Goal: Task Accomplishment & Management: Use online tool/utility

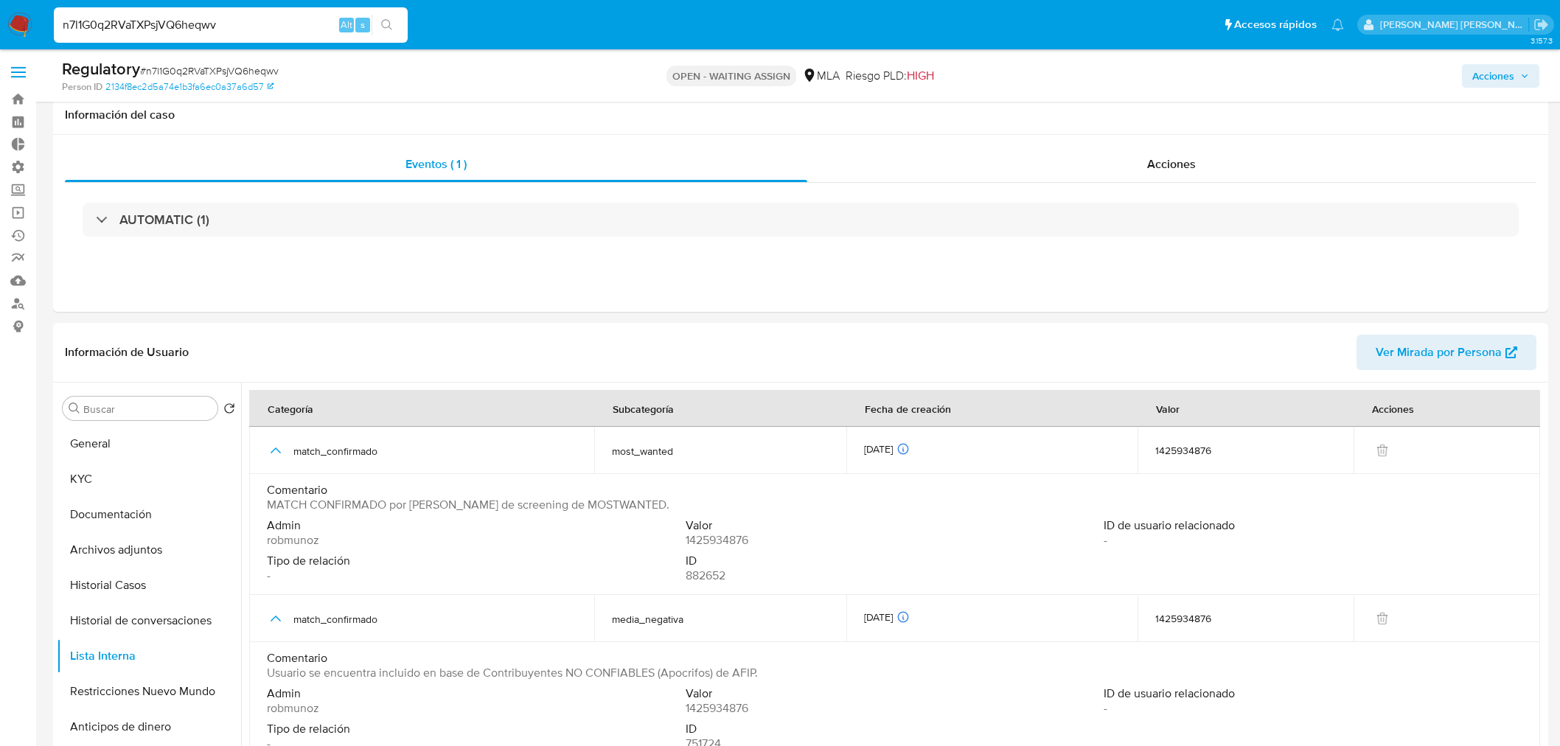
select select "10"
click at [181, 24] on input "n7l1G0q2RVaTXPsjVQ6heqwv" at bounding box center [231, 24] width 354 height 19
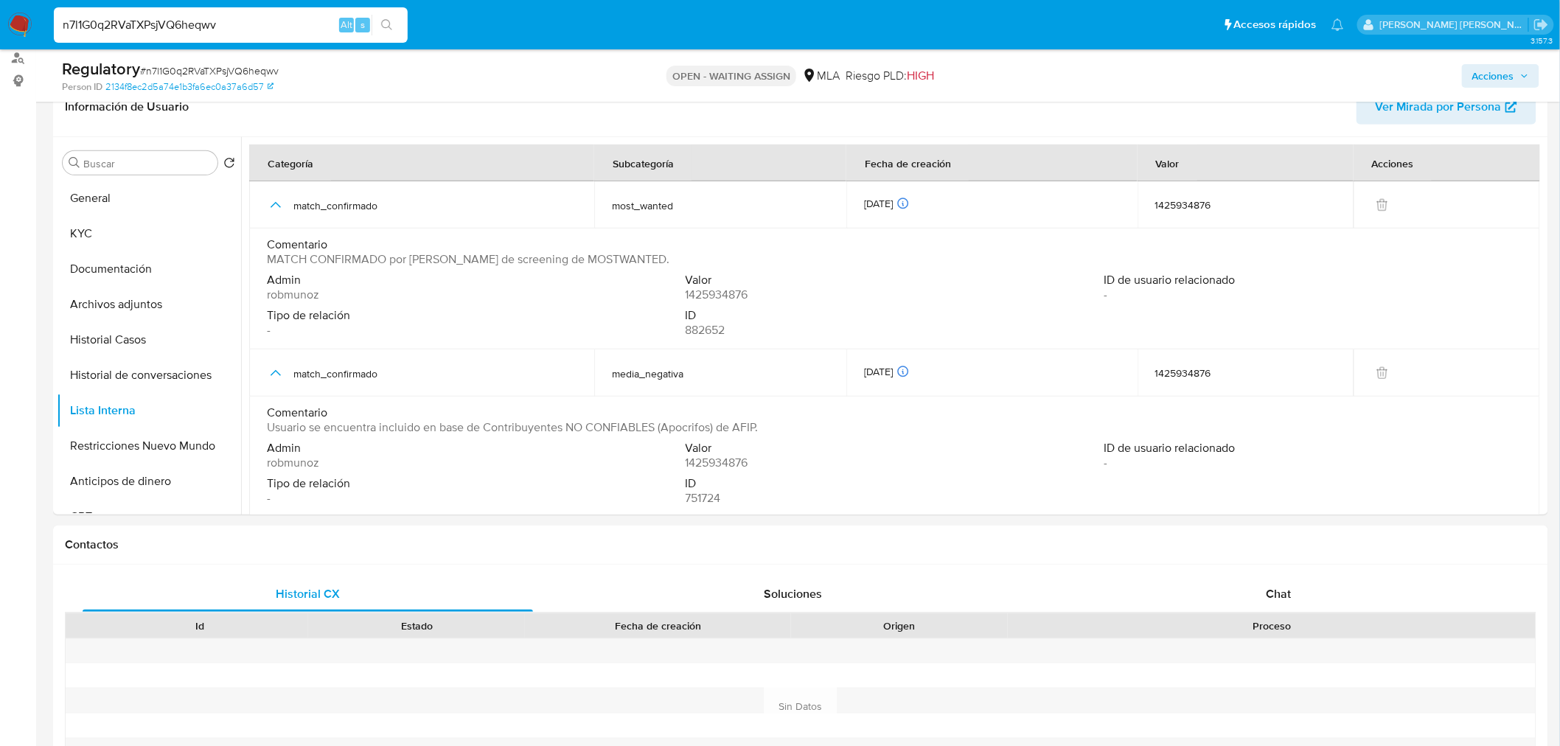
click at [181, 24] on input "n7l1G0q2RVaTXPsjVQ6heqwv" at bounding box center [231, 24] width 354 height 19
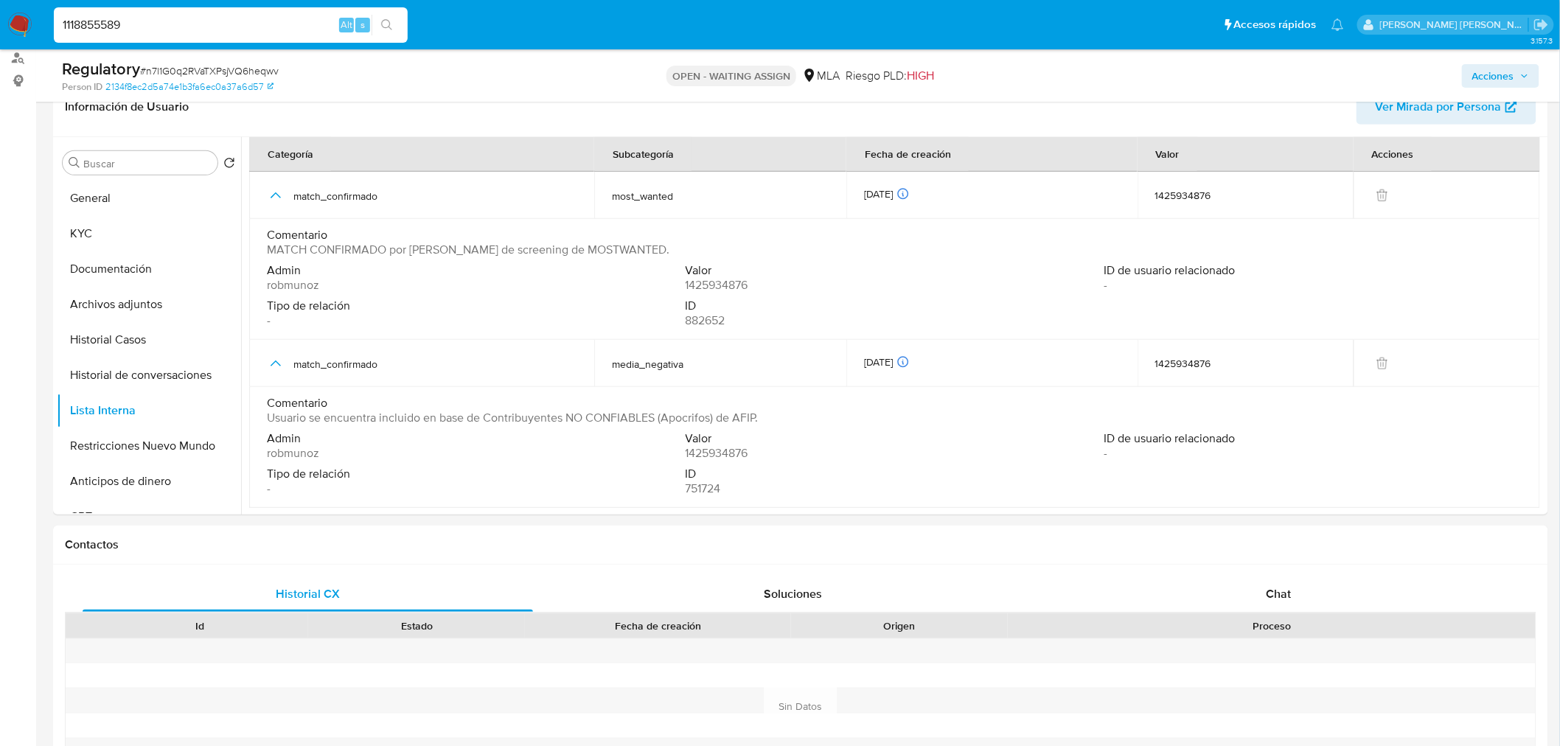
type input "1118855589"
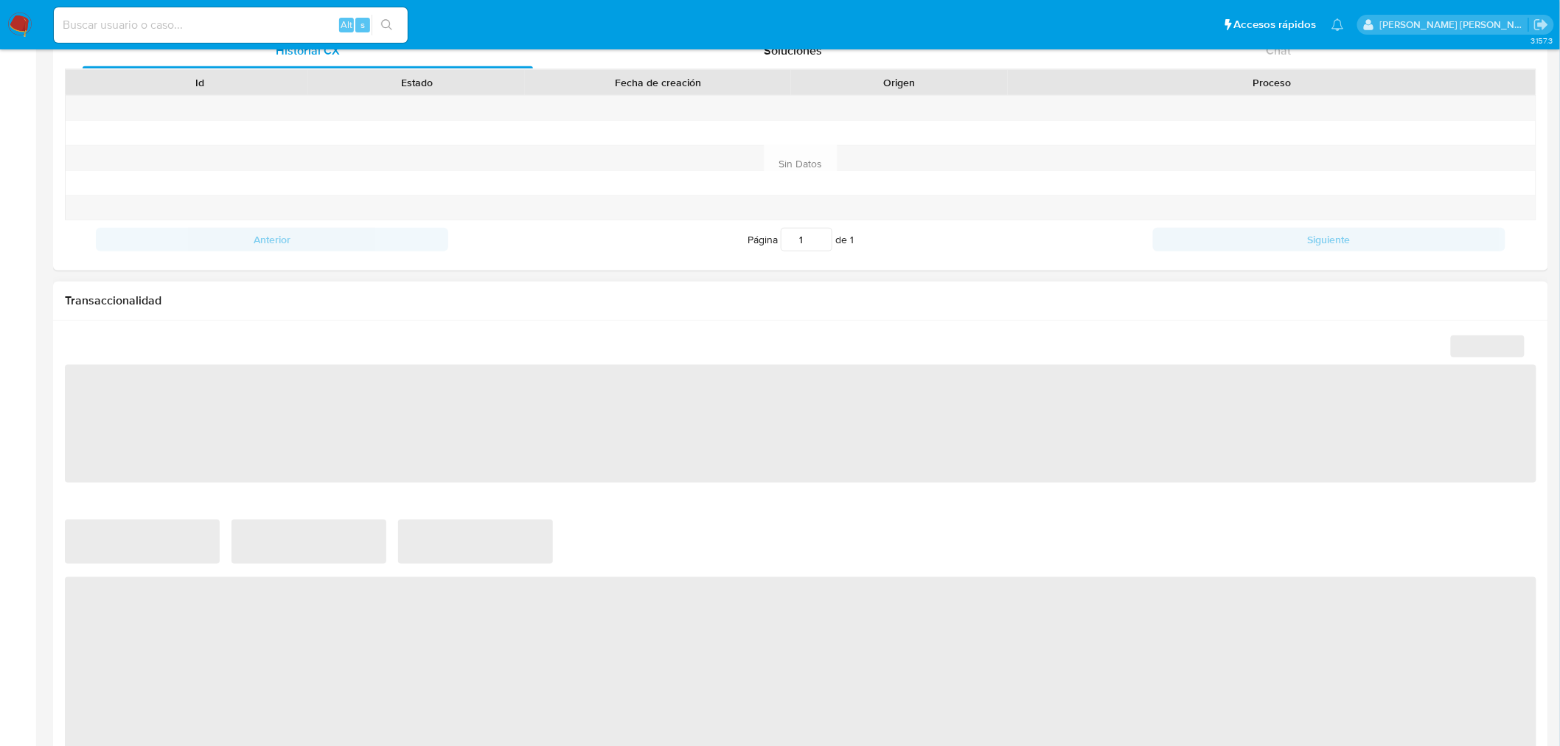
scroll to position [737, 0]
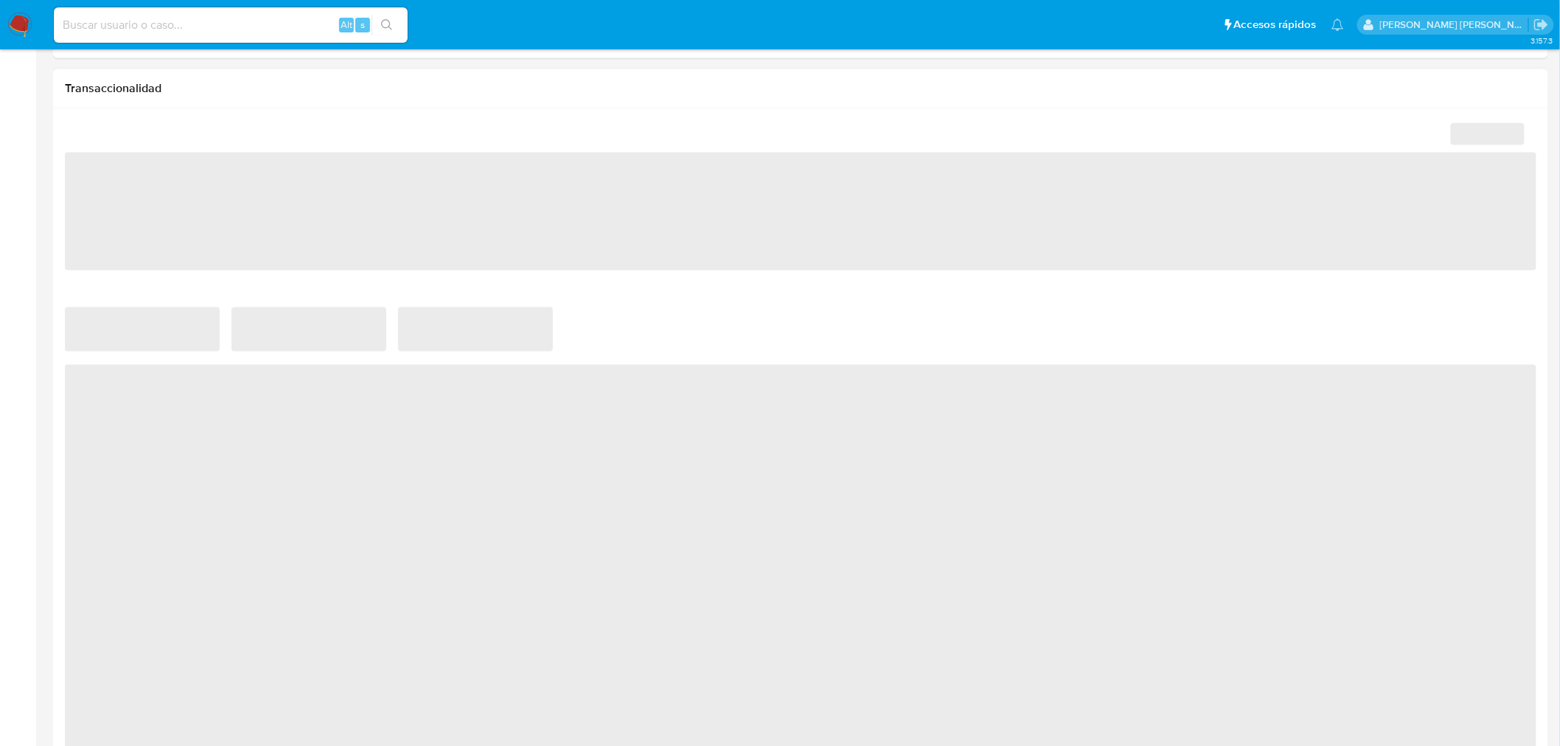
select select "10"
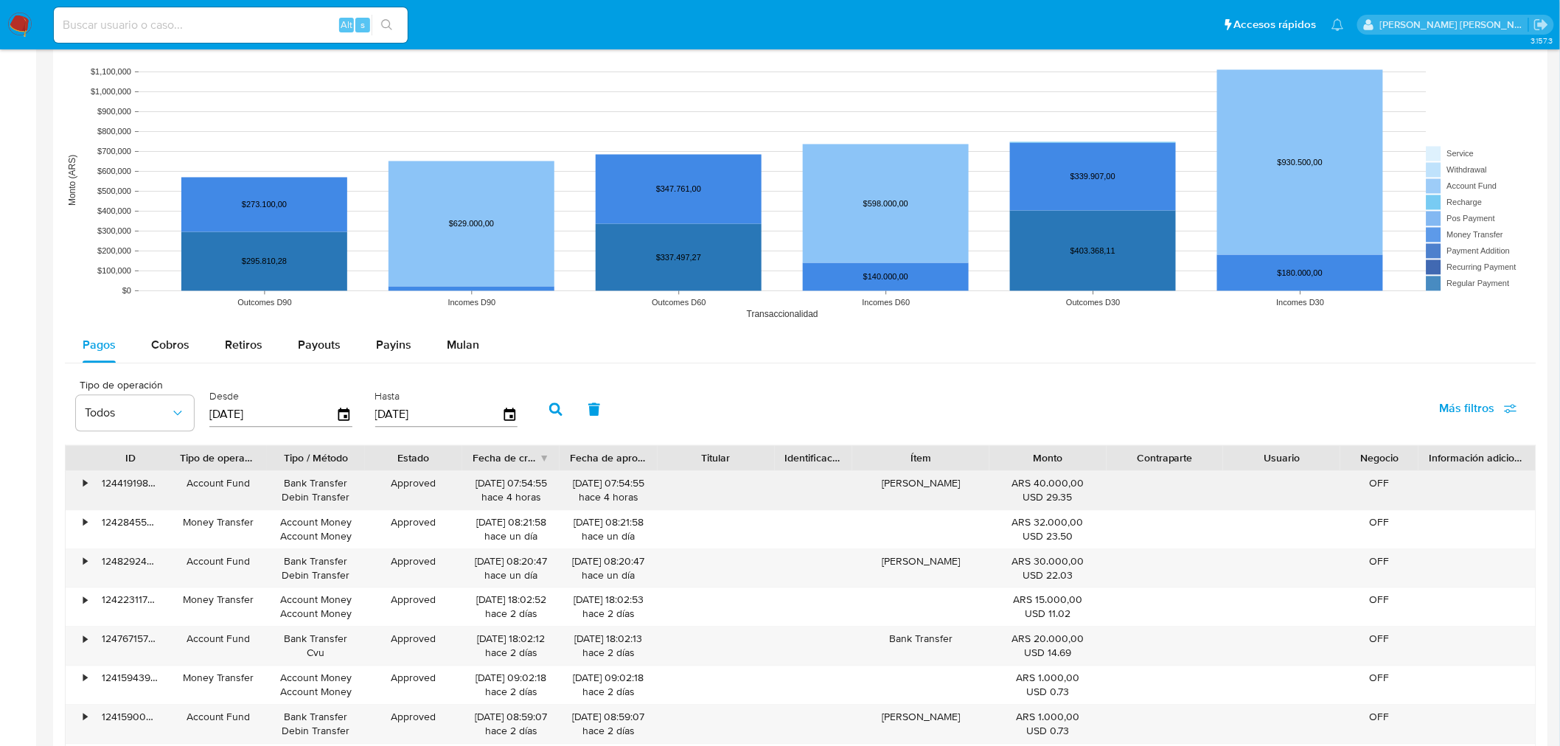
scroll to position [1146, 0]
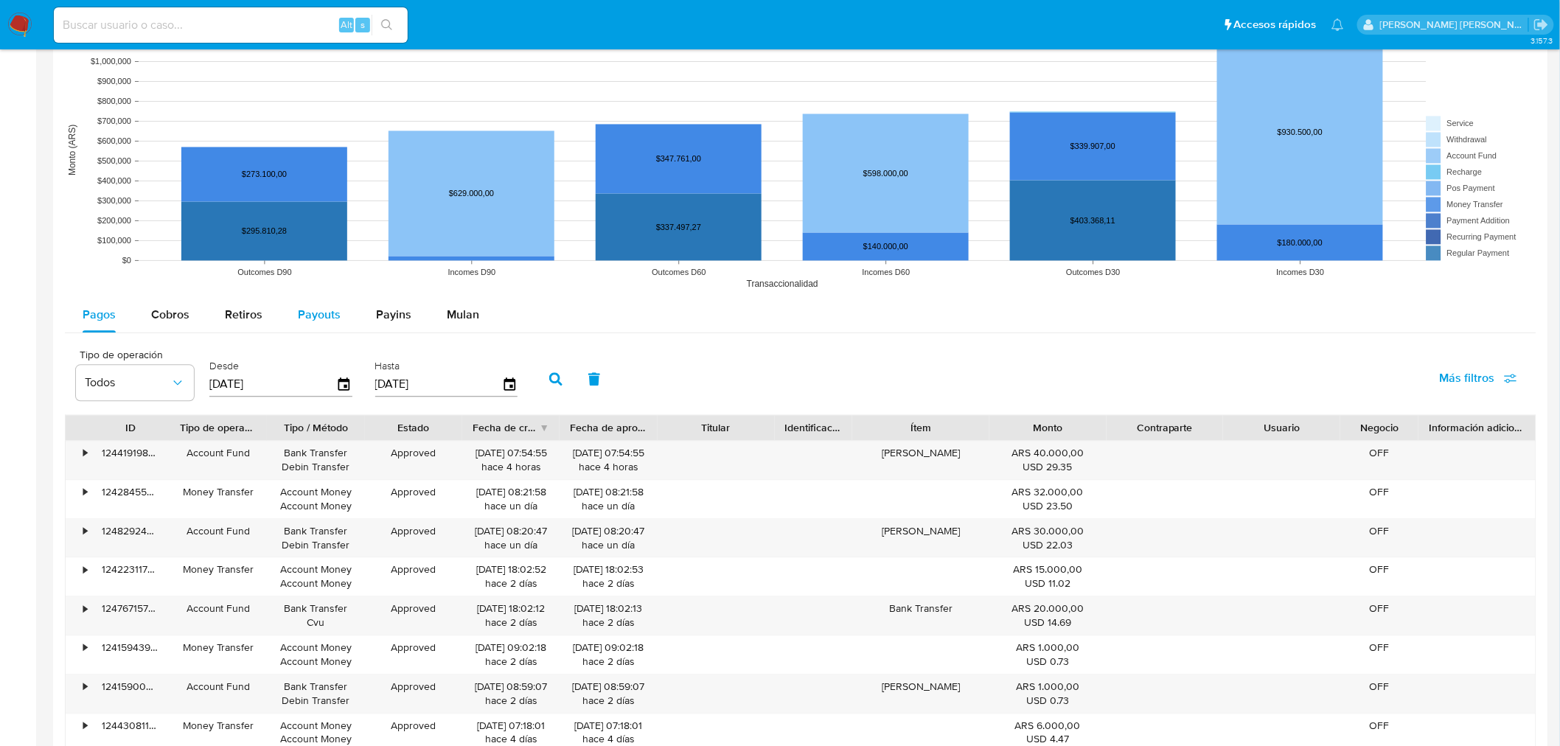
click at [328, 324] on div "Payouts" at bounding box center [319, 315] width 43 height 35
select select "10"
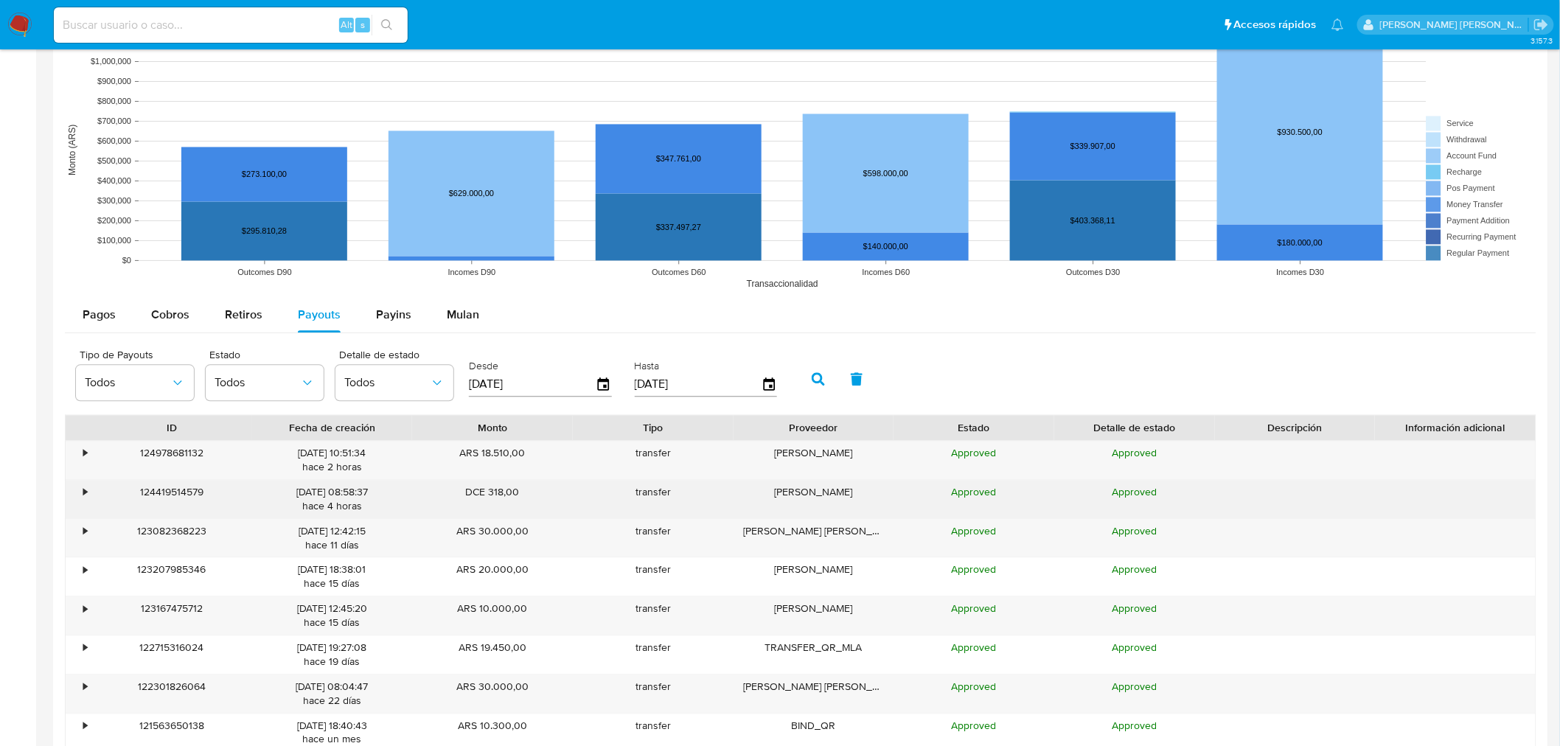
click at [91, 496] on div "124419514579" at bounding box center [171, 500] width 161 height 38
click at [84, 500] on div "•" at bounding box center [85, 493] width 4 height 14
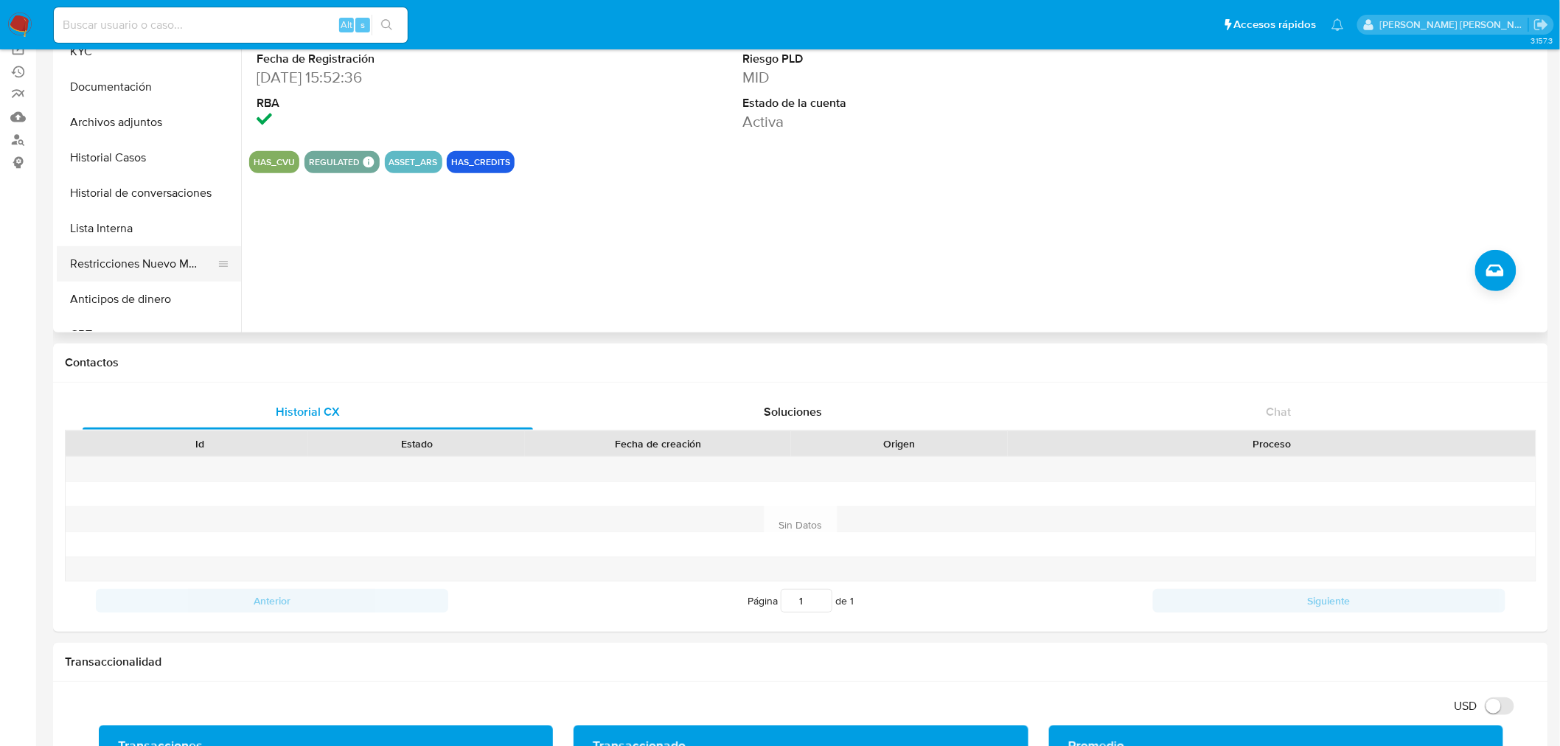
scroll to position [0, 0]
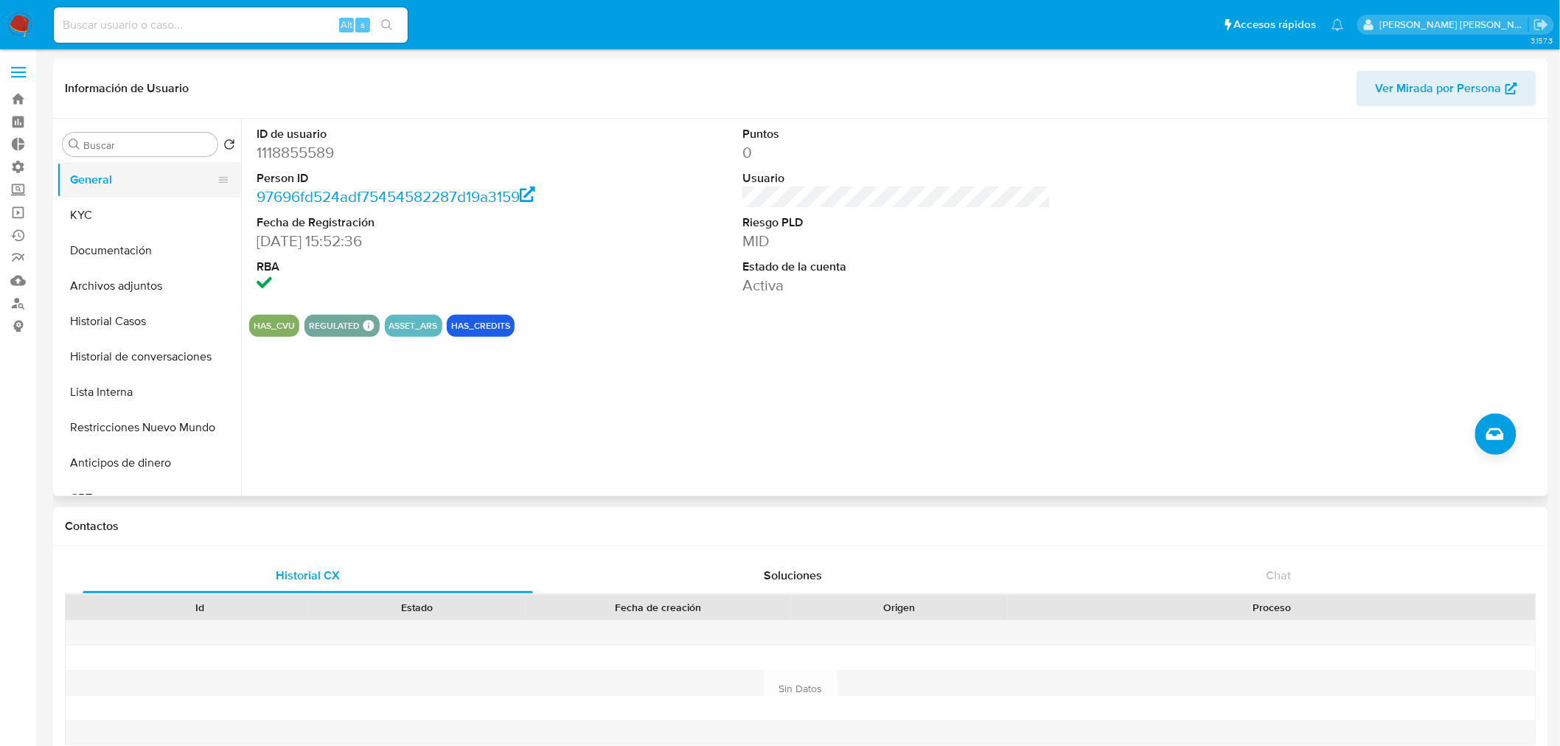
click at [122, 178] on button "General" at bounding box center [143, 179] width 172 height 35
drag, startPoint x: 119, startPoint y: 206, endPoint x: 129, endPoint y: 217, distance: 14.6
click at [119, 207] on button "KYC" at bounding box center [143, 215] width 172 height 35
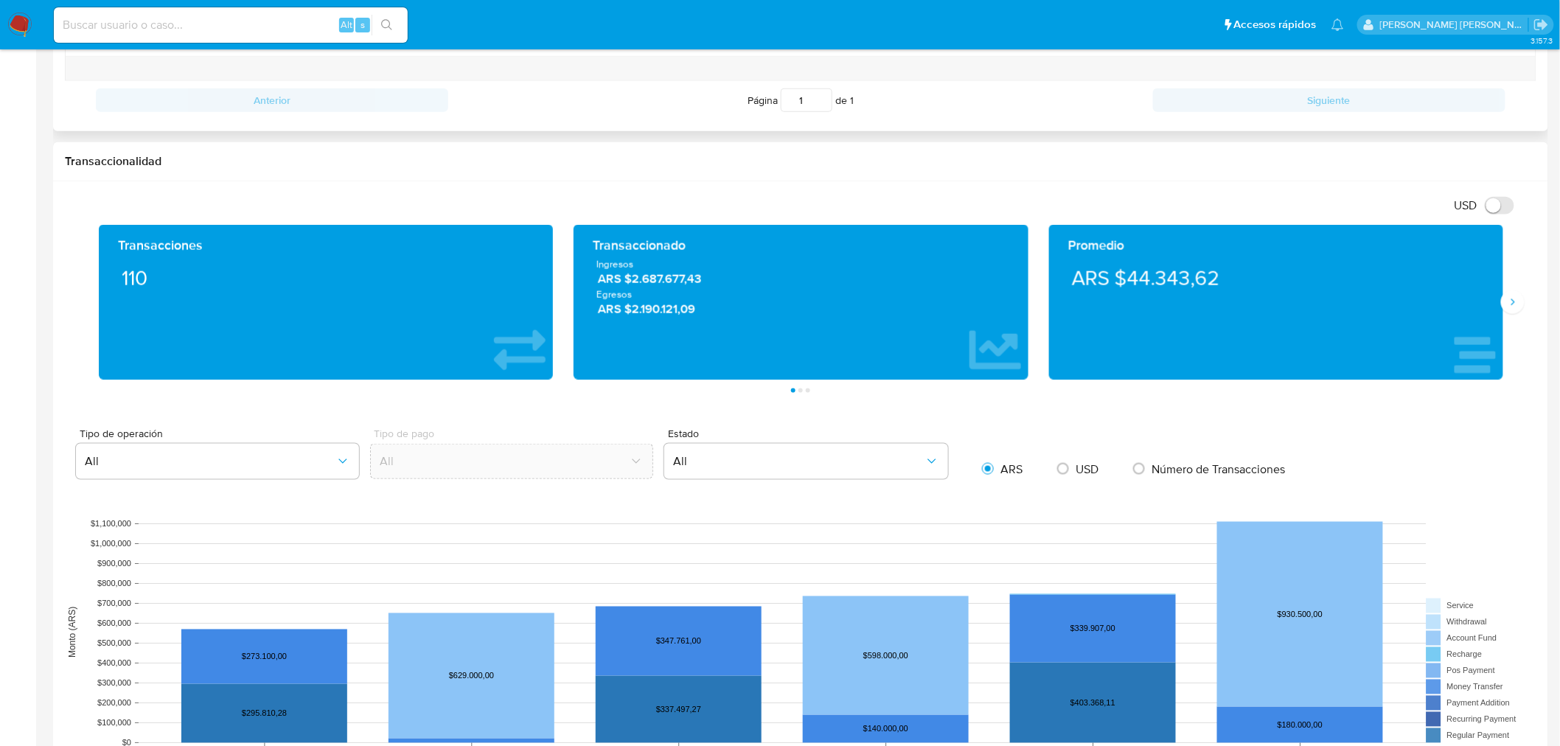
scroll to position [491, 0]
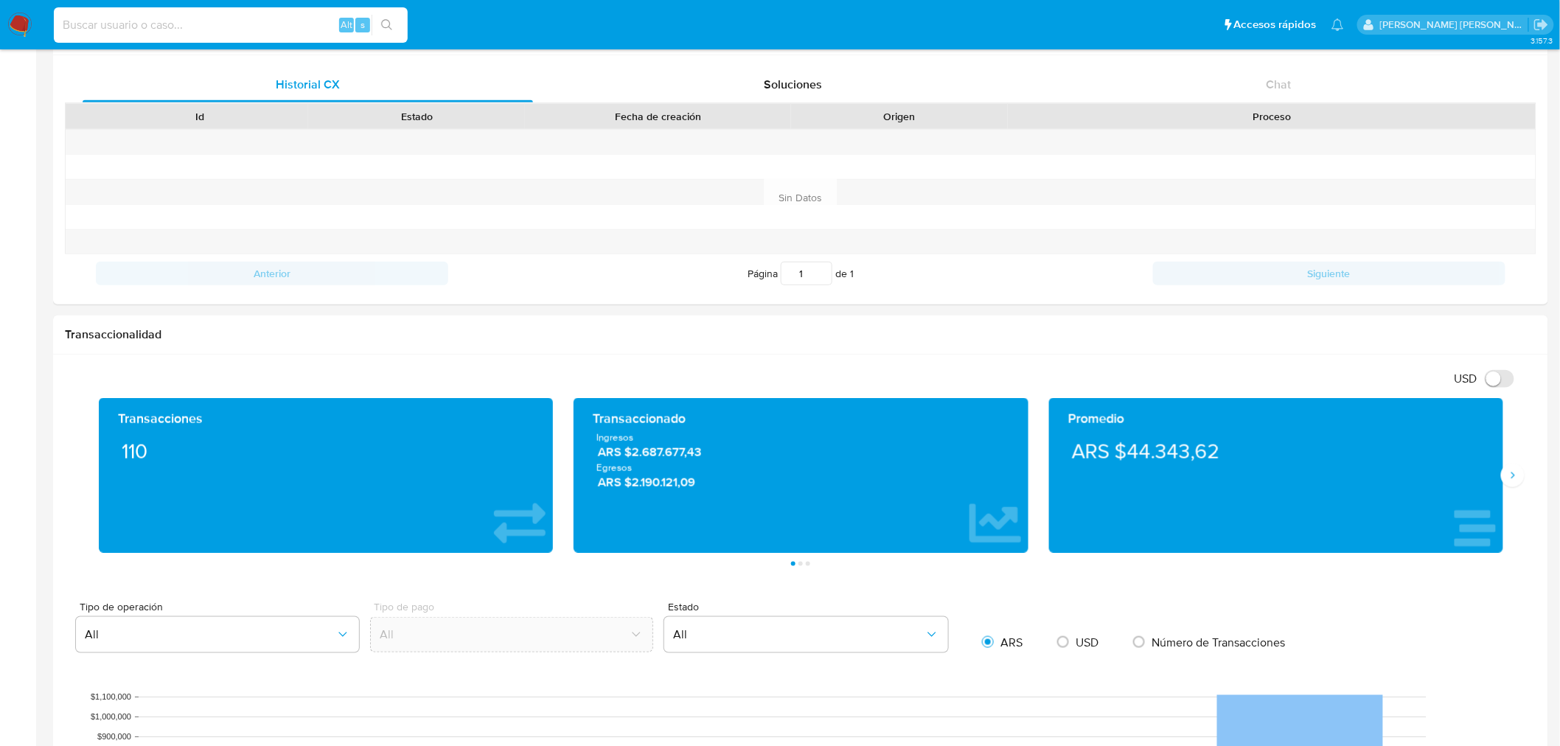
click at [119, 22] on input at bounding box center [231, 24] width 354 height 19
paste input "4083580"
type input "4083580"
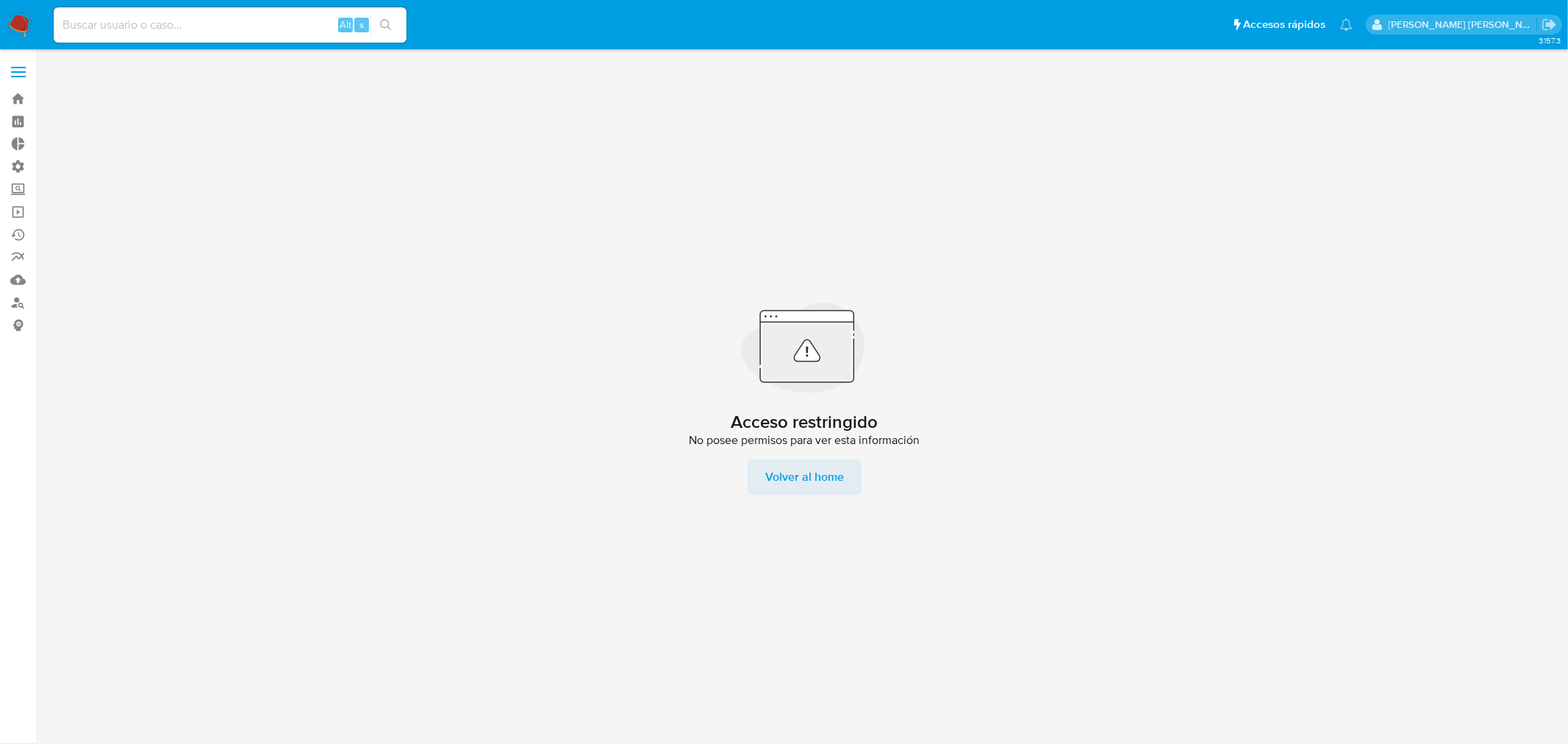
click at [835, 486] on span "Volver al home" at bounding box center [804, 477] width 79 height 35
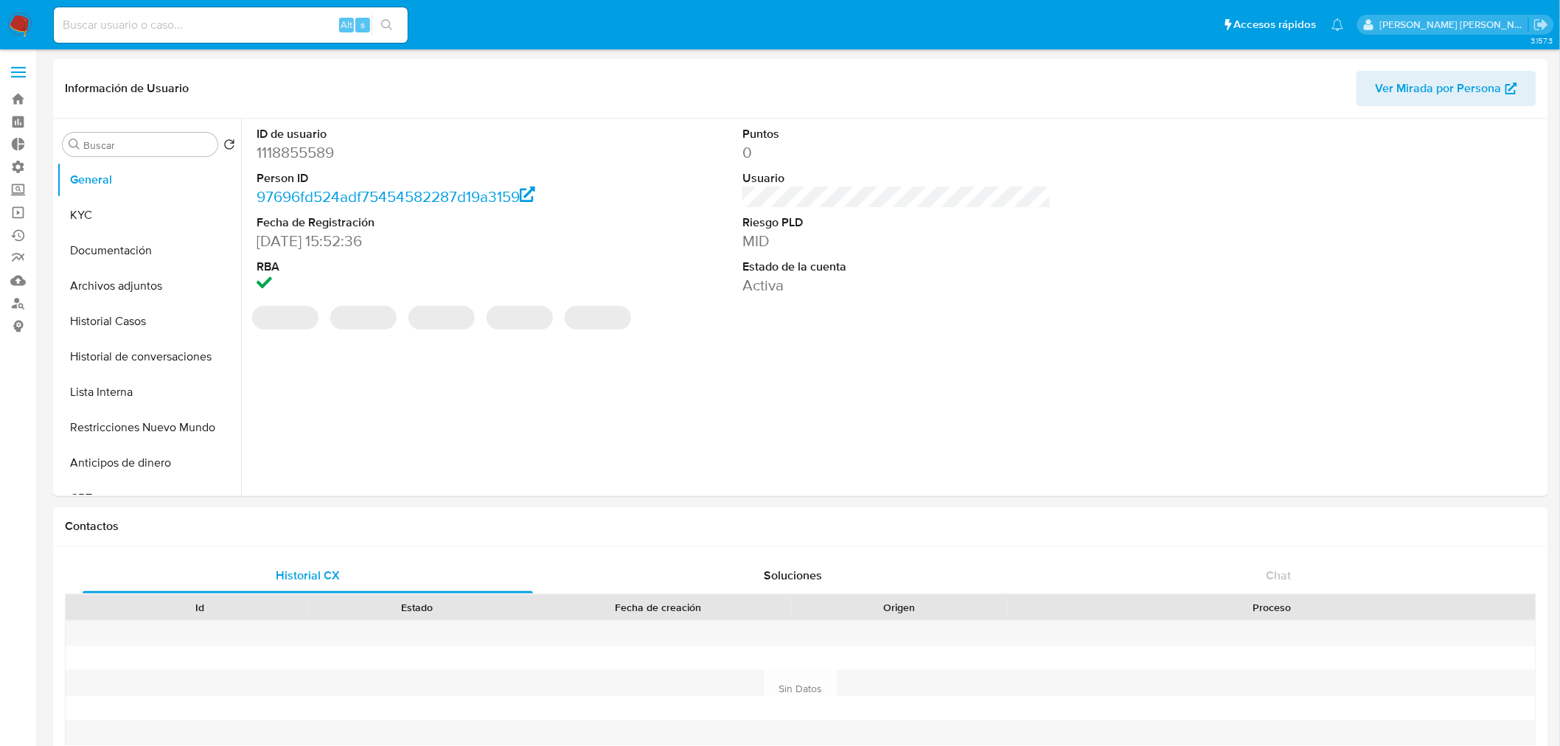
scroll to position [491, 0]
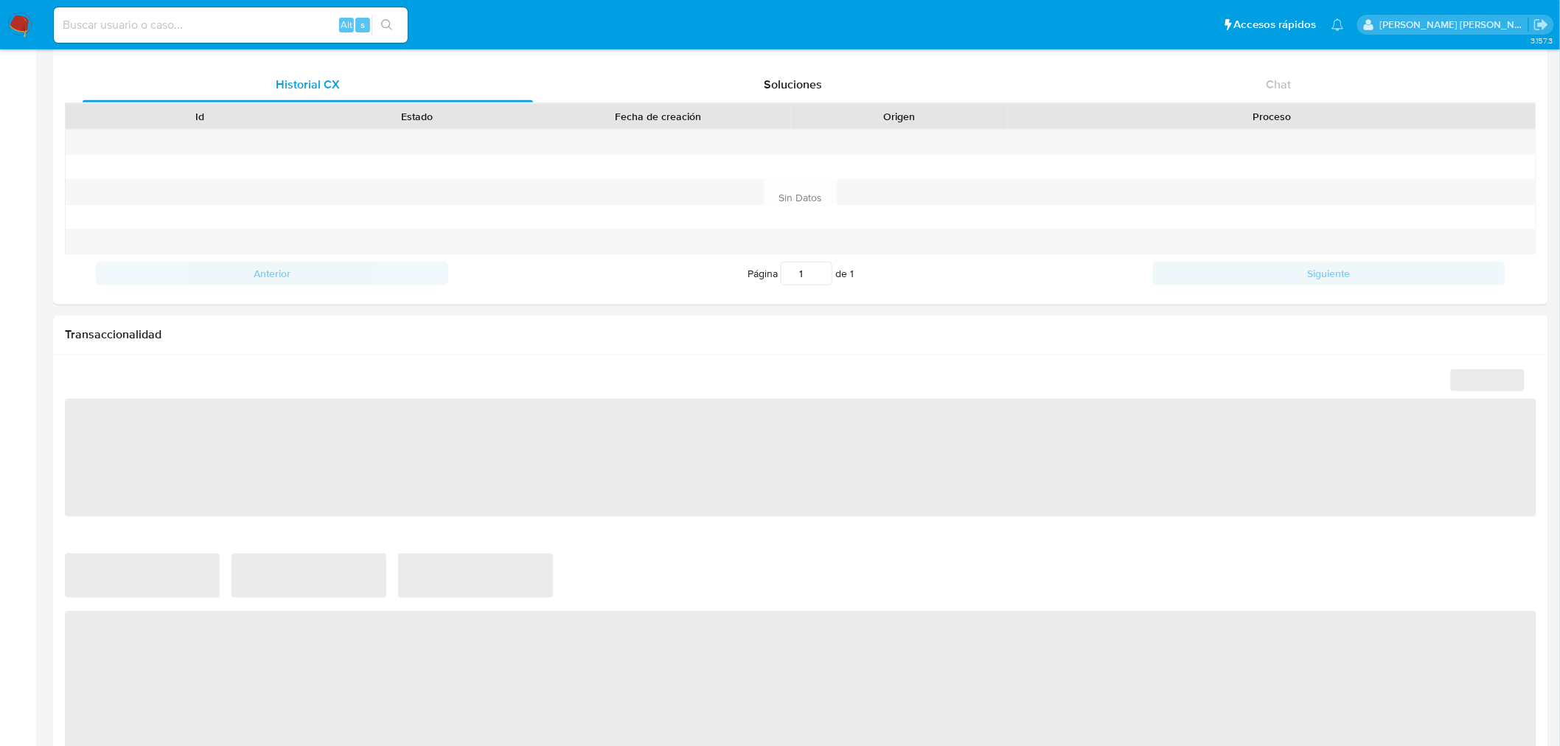
select select "10"
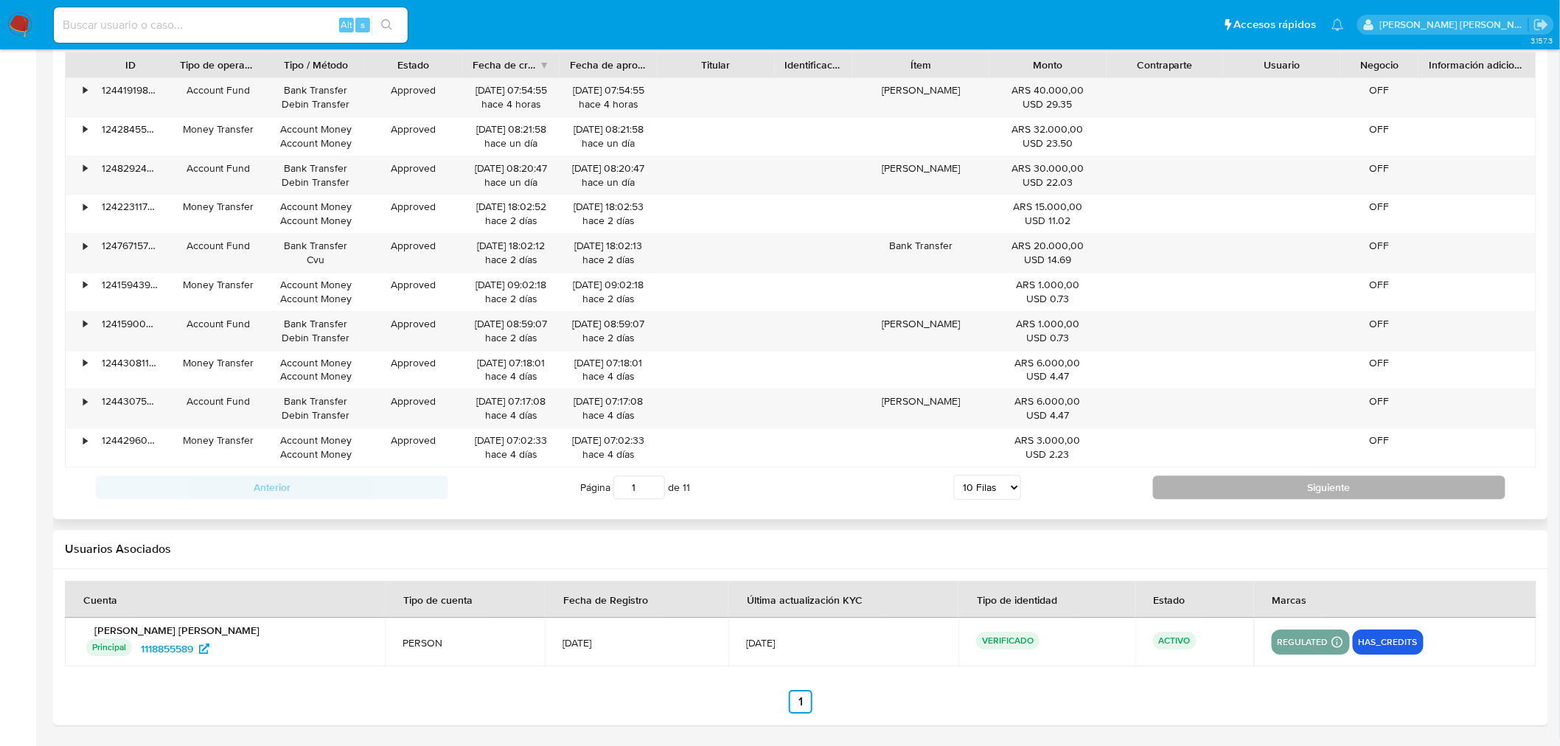
click at [1241, 484] on button "Siguiente" at bounding box center [1329, 487] width 352 height 24
type input "2"
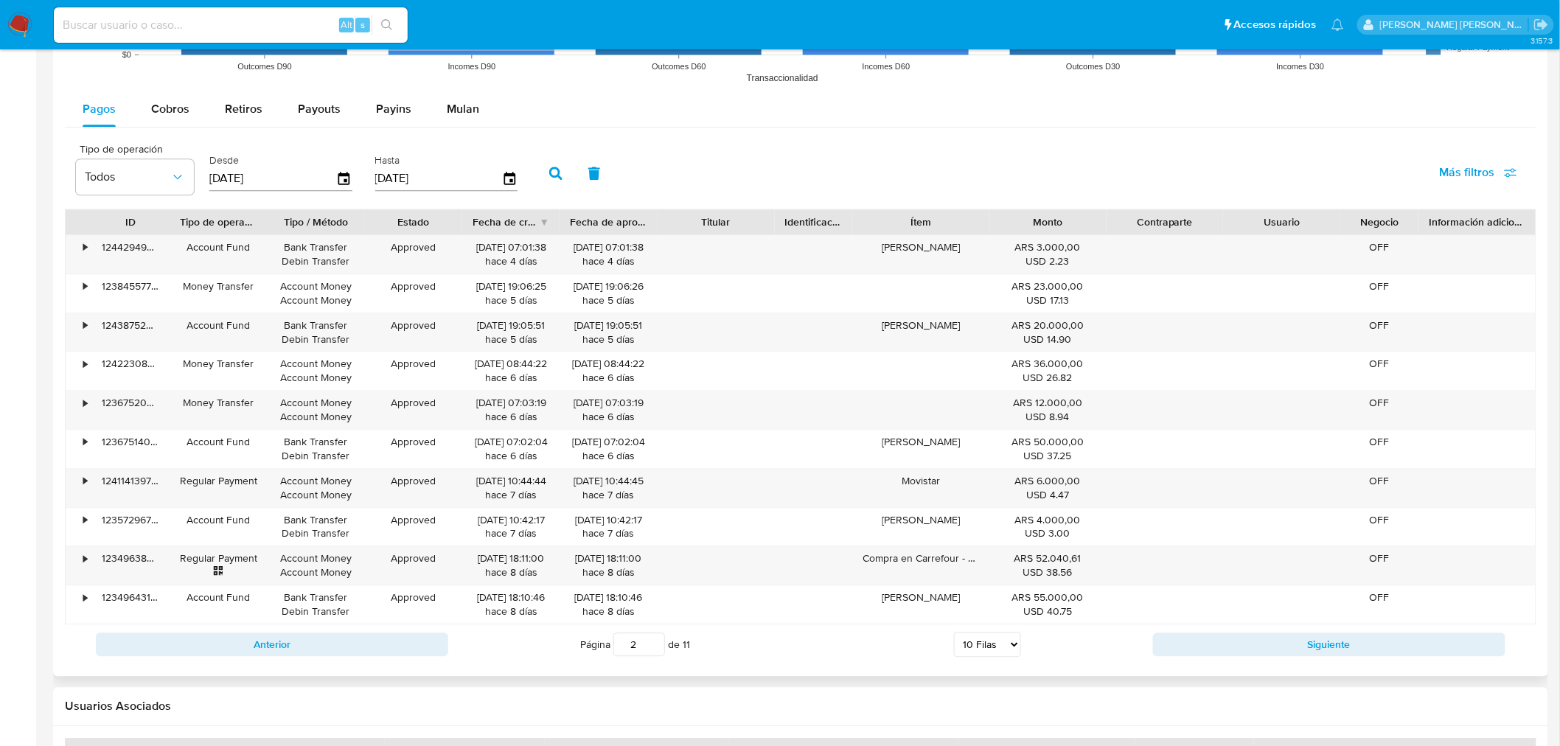
scroll to position [1101, 0]
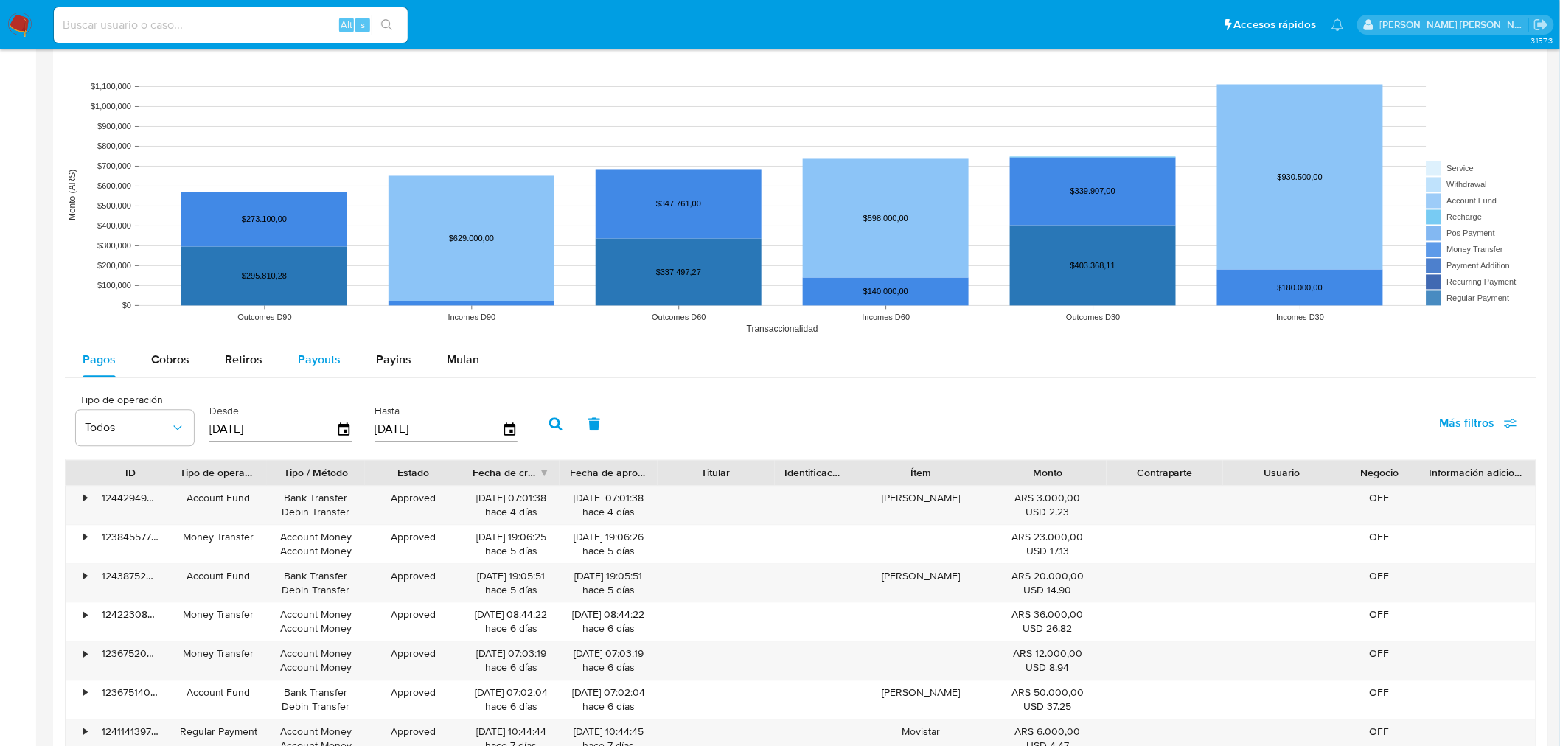
click at [332, 363] on span "Payouts" at bounding box center [319, 360] width 43 height 17
select select "10"
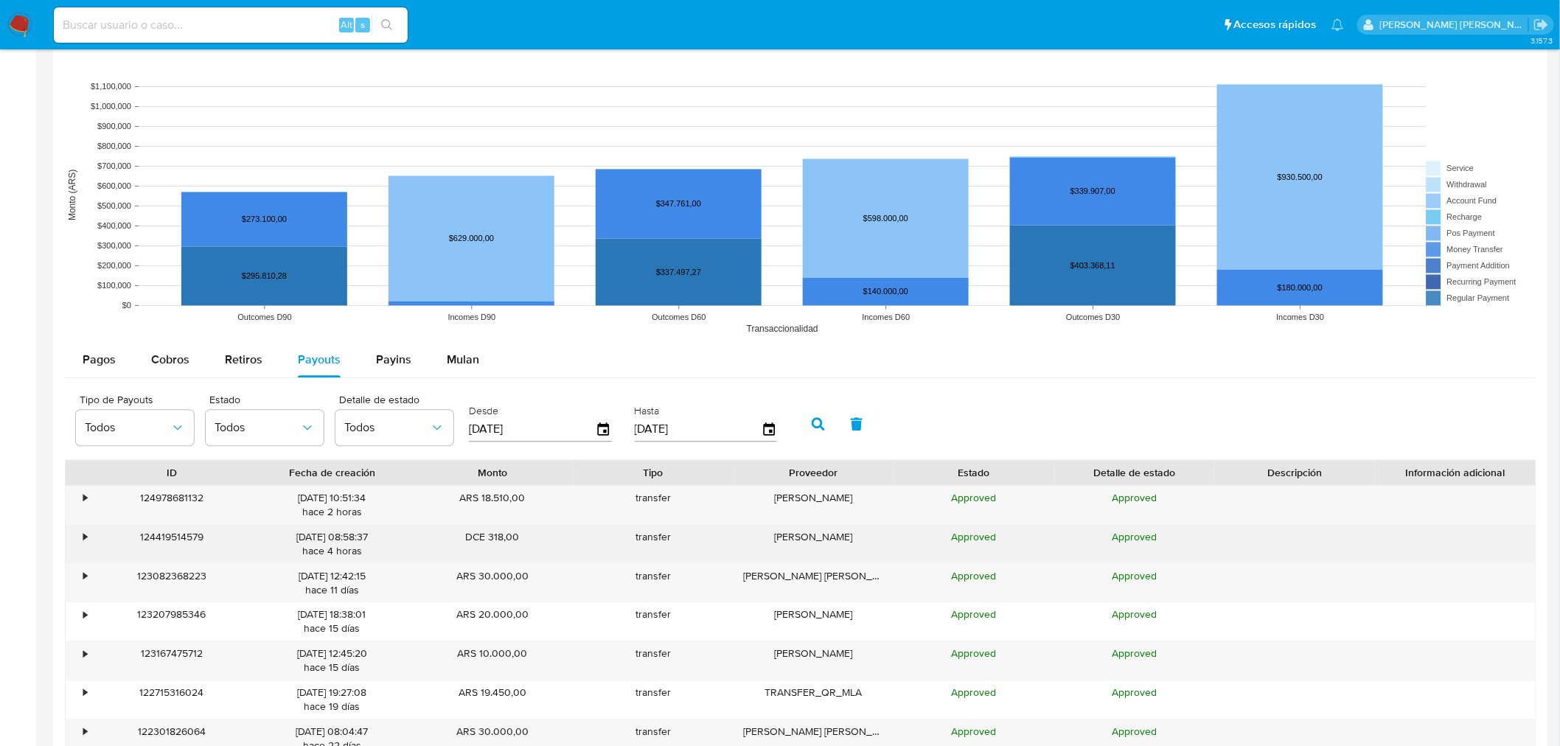
click at [98, 543] on div "124419514579" at bounding box center [171, 545] width 161 height 38
click at [86, 540] on div "•" at bounding box center [85, 538] width 4 height 14
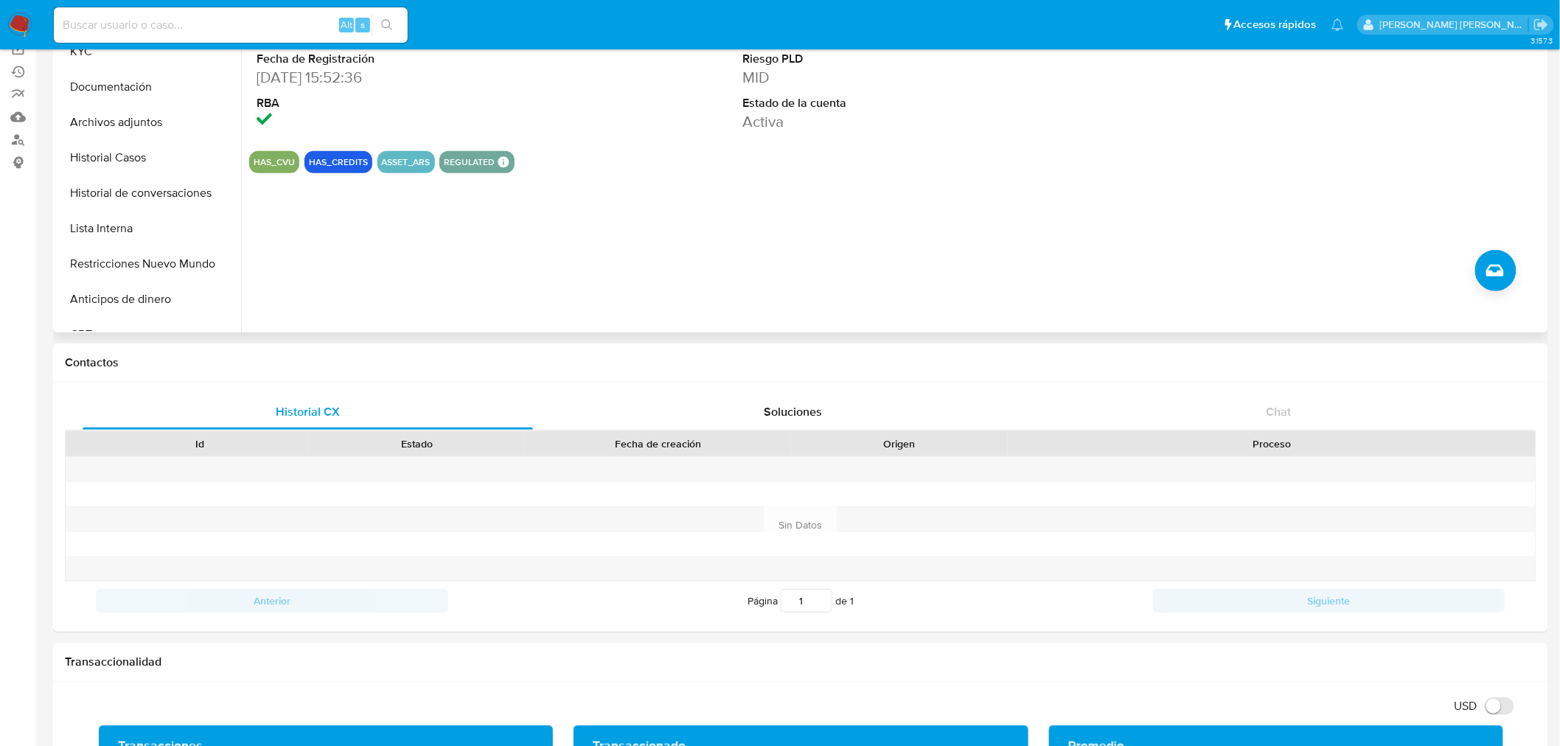
scroll to position [0, 0]
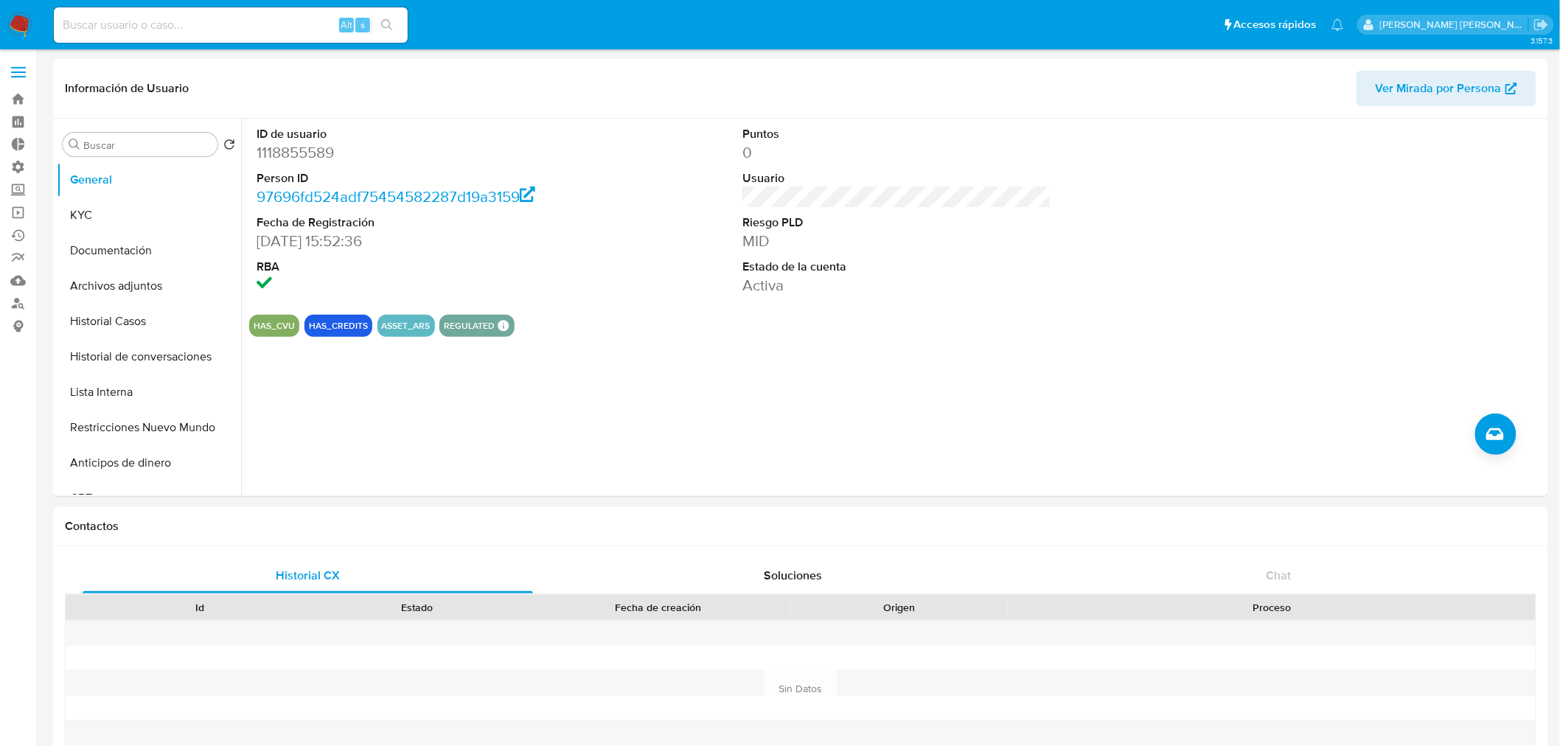
click at [17, 25] on img at bounding box center [19, 25] width 25 height 25
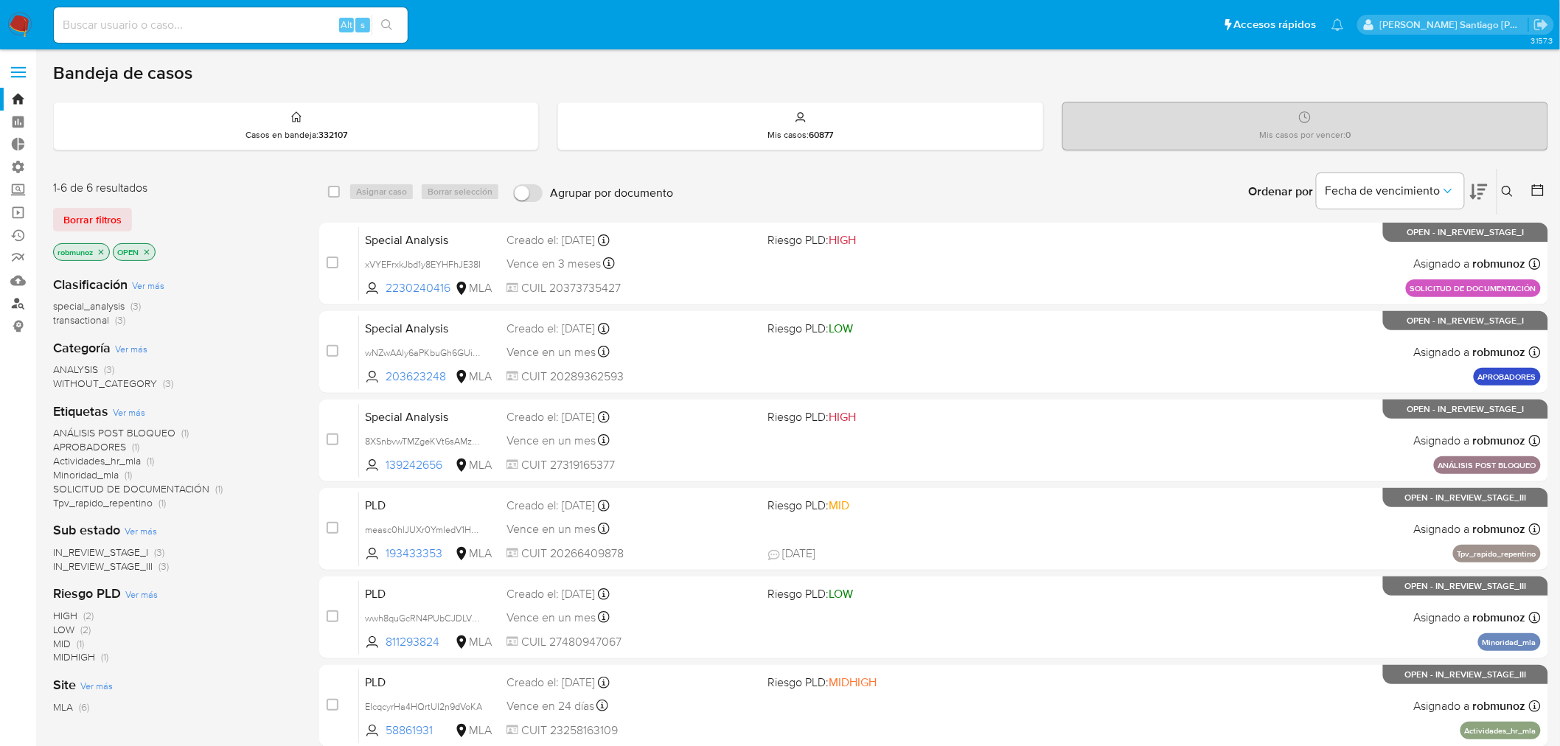
click at [22, 302] on link "Buscador de personas" at bounding box center [87, 303] width 175 height 23
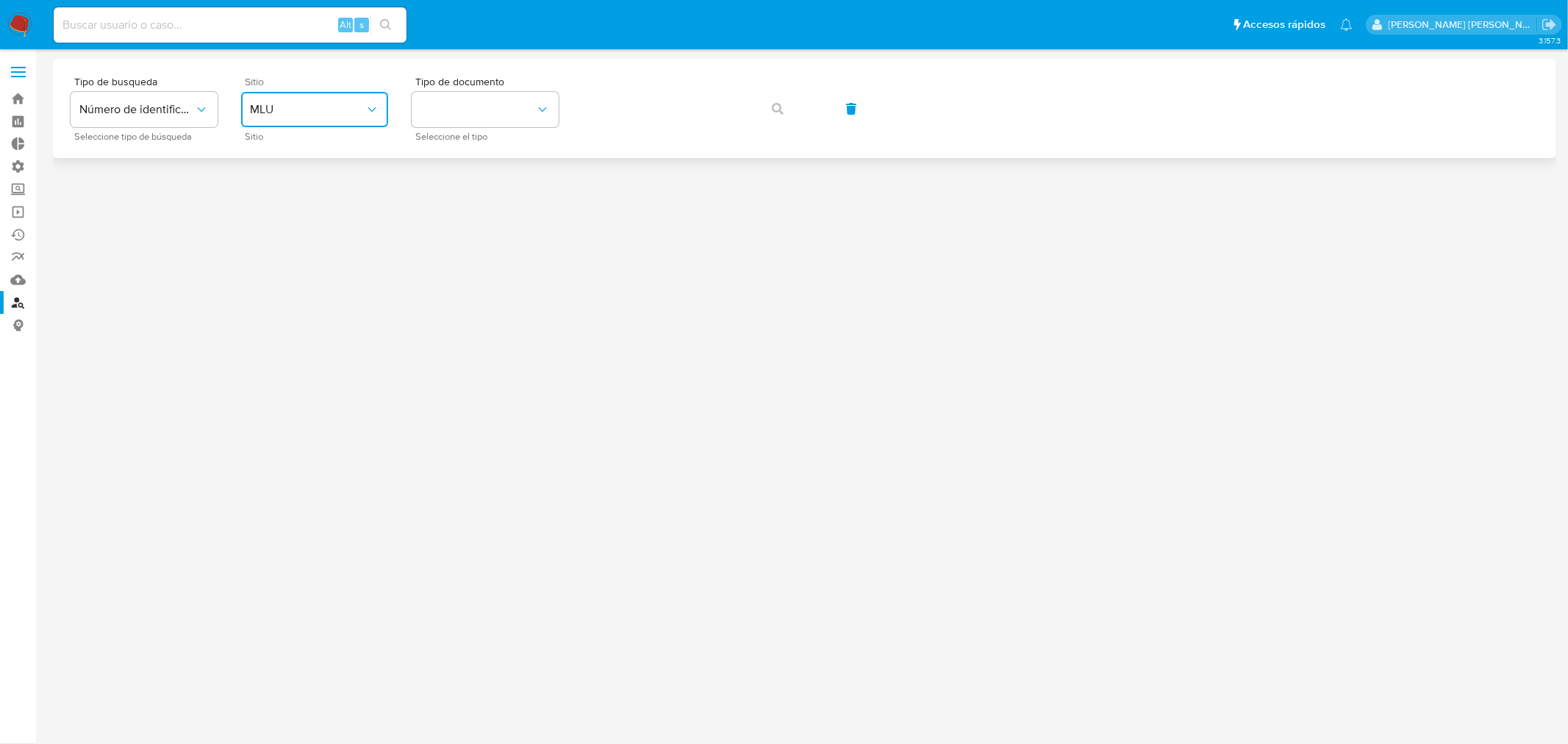
click at [343, 107] on span "MLU" at bounding box center [307, 109] width 115 height 15
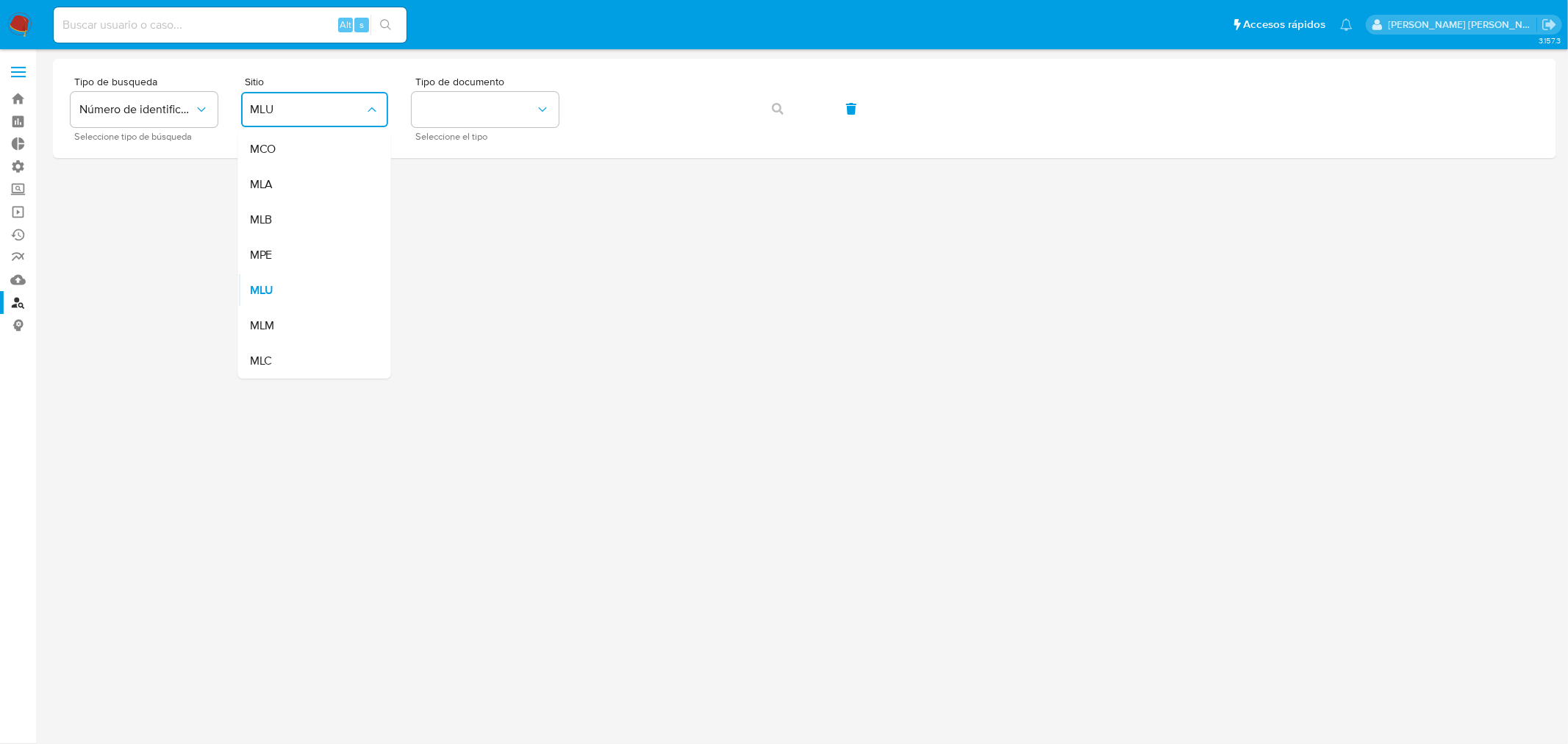
drag, startPoint x: 295, startPoint y: 186, endPoint x: 348, endPoint y: 160, distance: 59.0
click at [292, 182] on div "MLA" at bounding box center [310, 184] width 121 height 35
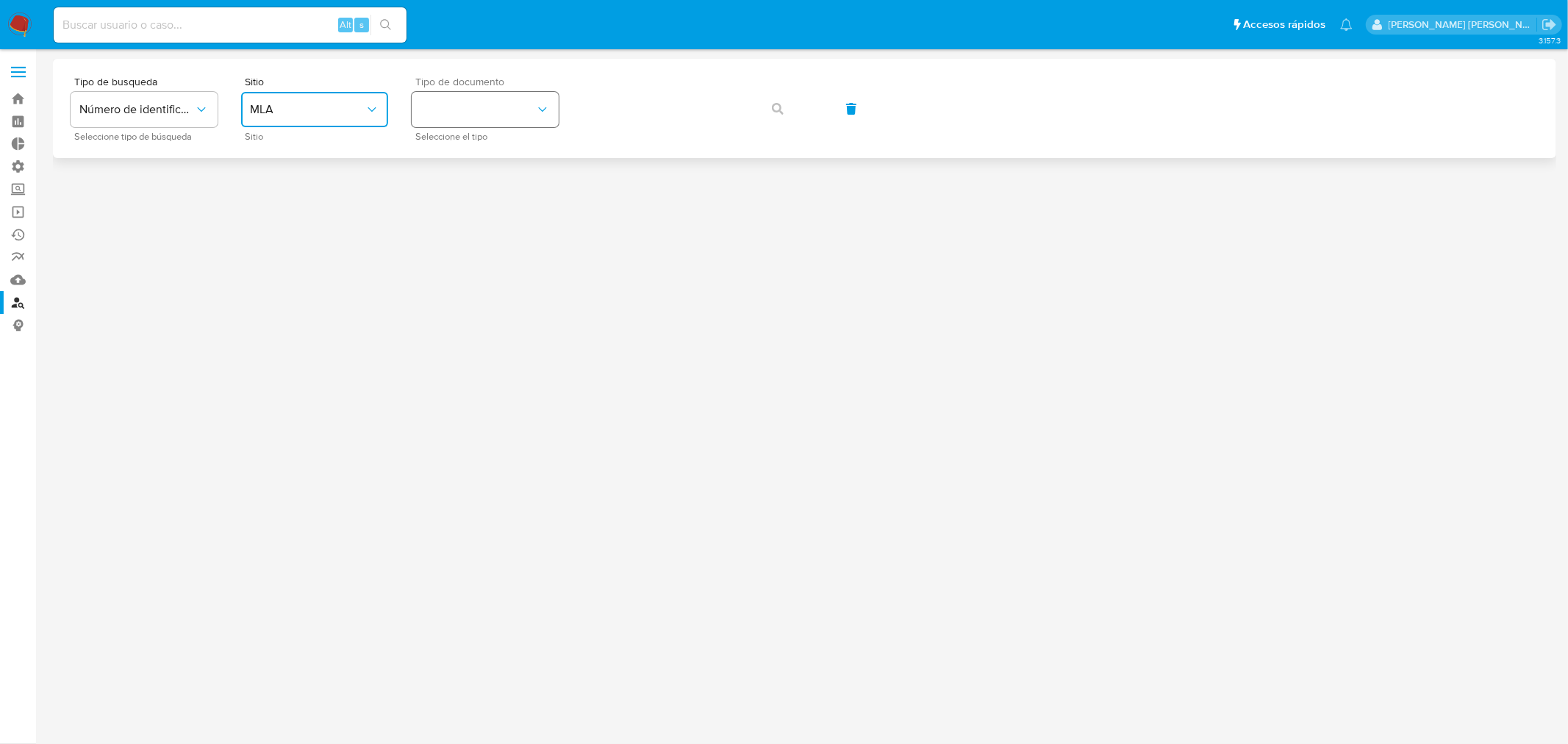
drag, startPoint x: 437, startPoint y: 111, endPoint x: 451, endPoint y: 105, distance: 15.2
click at [437, 108] on button "identificationType" at bounding box center [485, 109] width 147 height 35
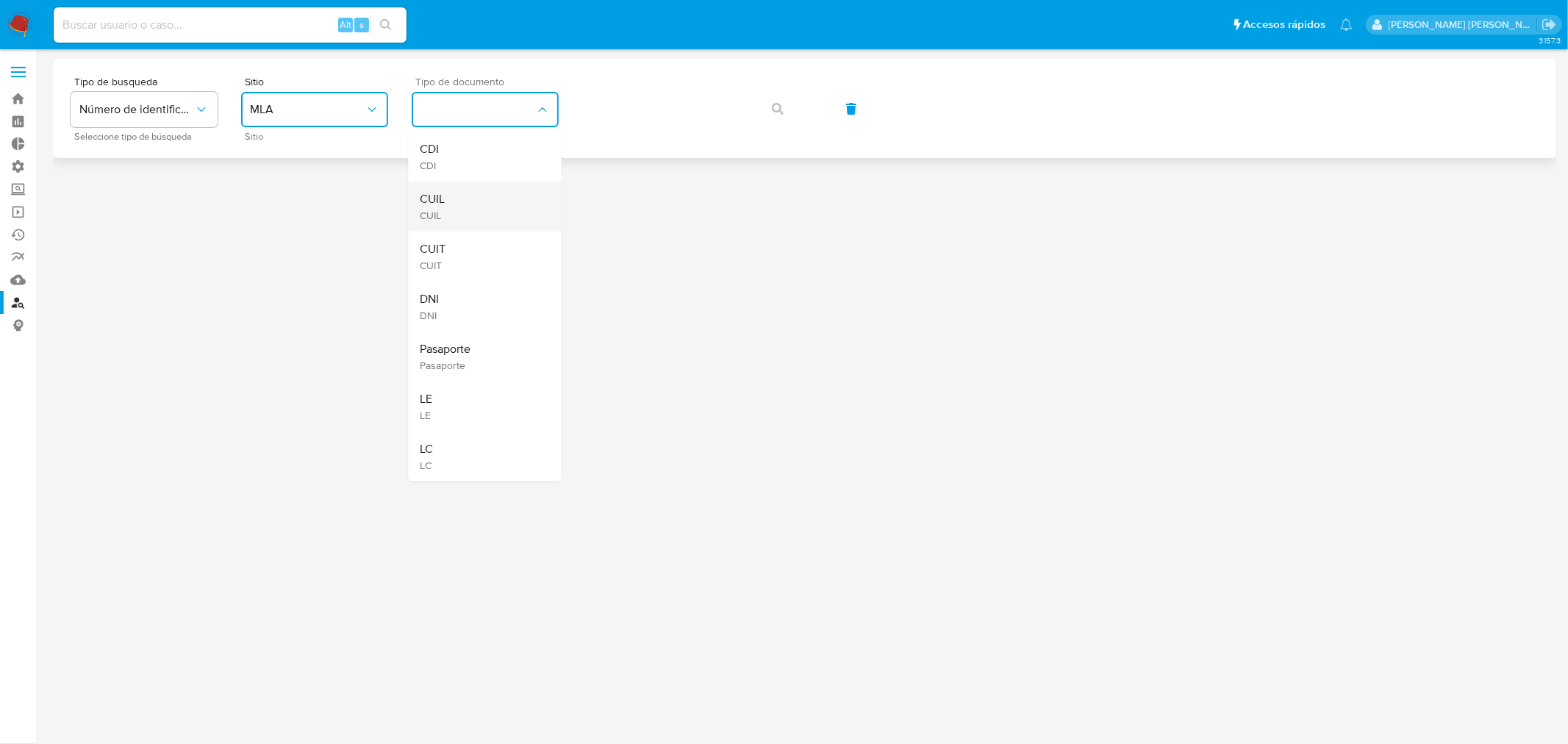
click at [484, 214] on div "CUIL CUIL" at bounding box center [481, 206] width 121 height 50
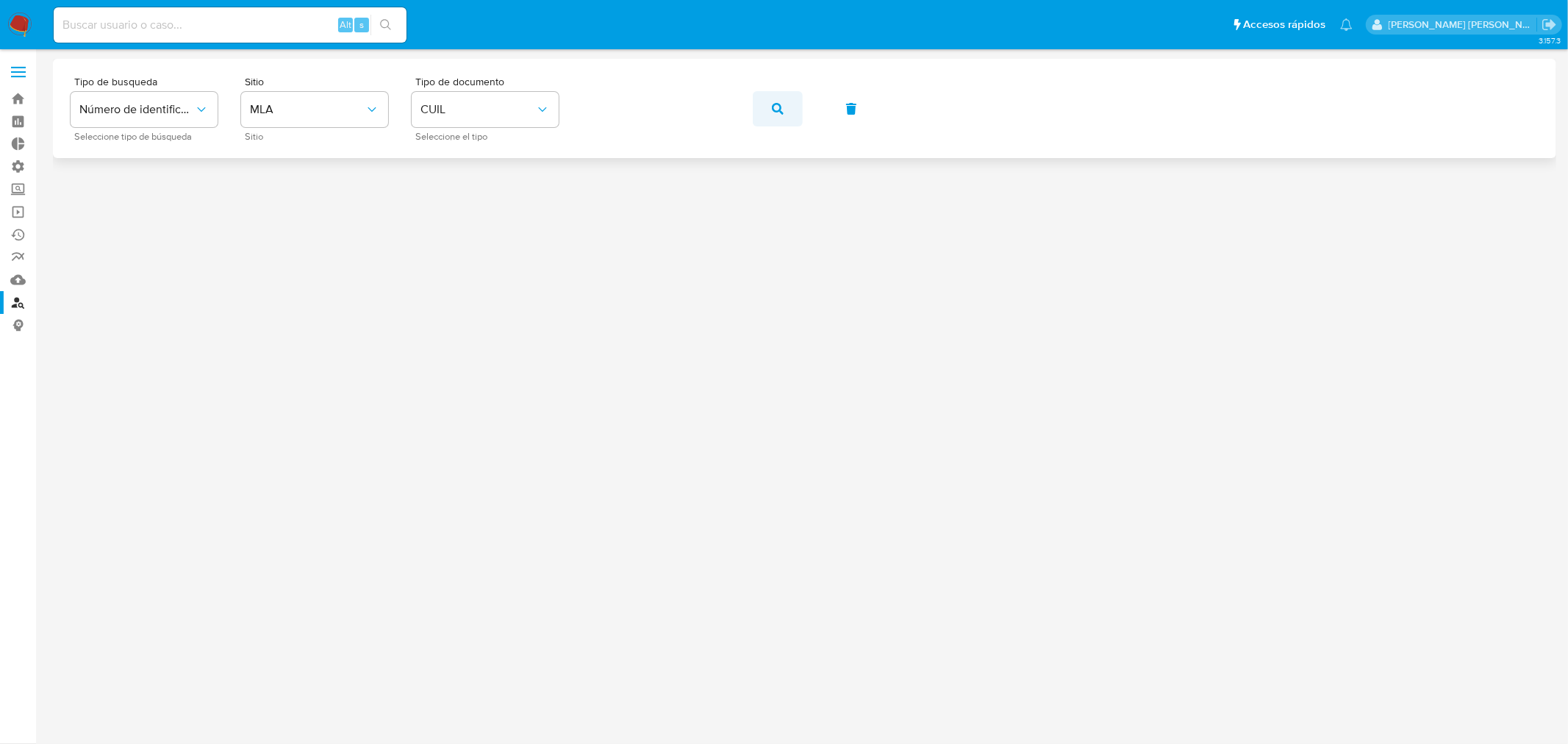
click at [776, 103] on icon "button" at bounding box center [778, 109] width 12 height 12
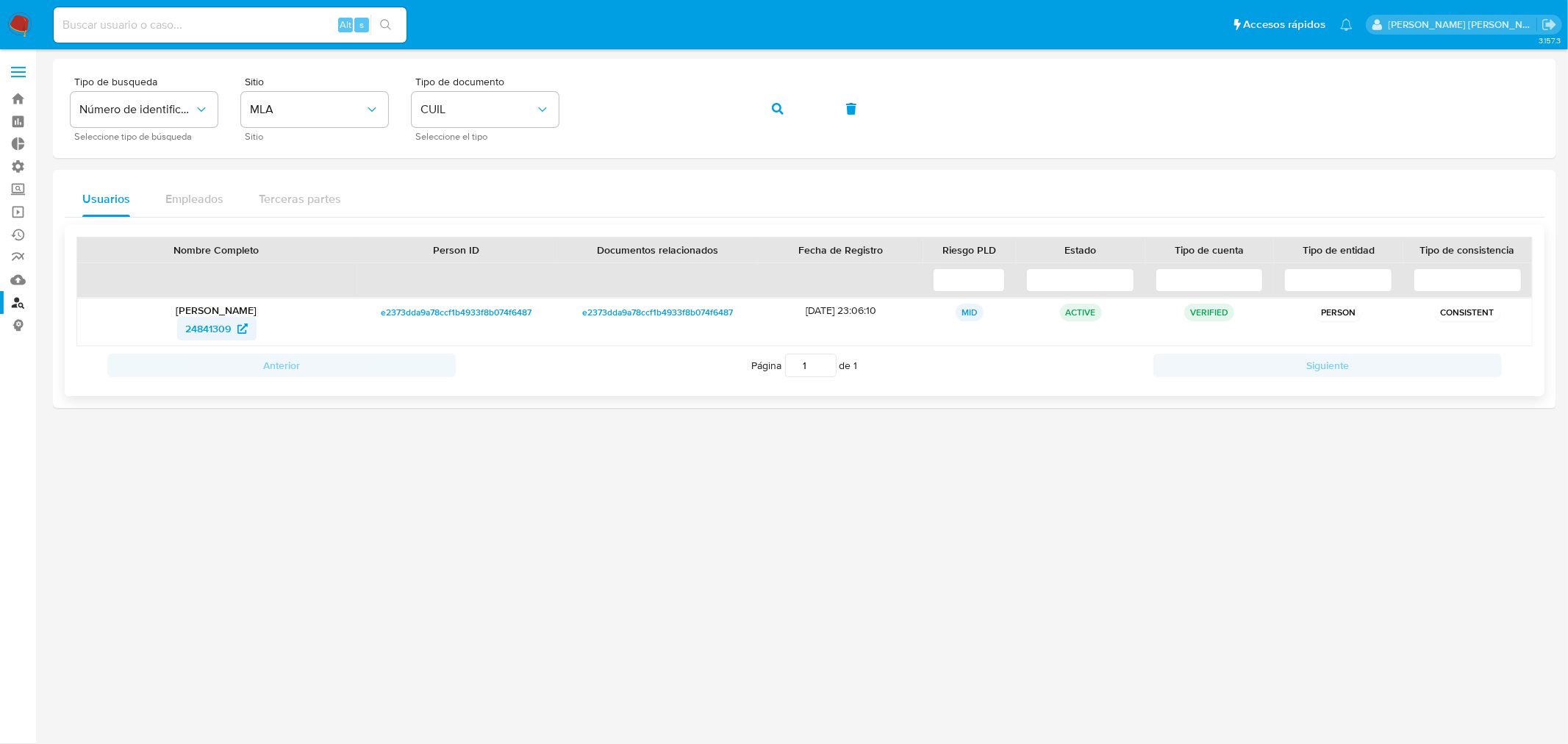
click at [199, 332] on span "24841309" at bounding box center [208, 329] width 46 height 24
click at [13, 284] on link "Mulan" at bounding box center [87, 279] width 175 height 23
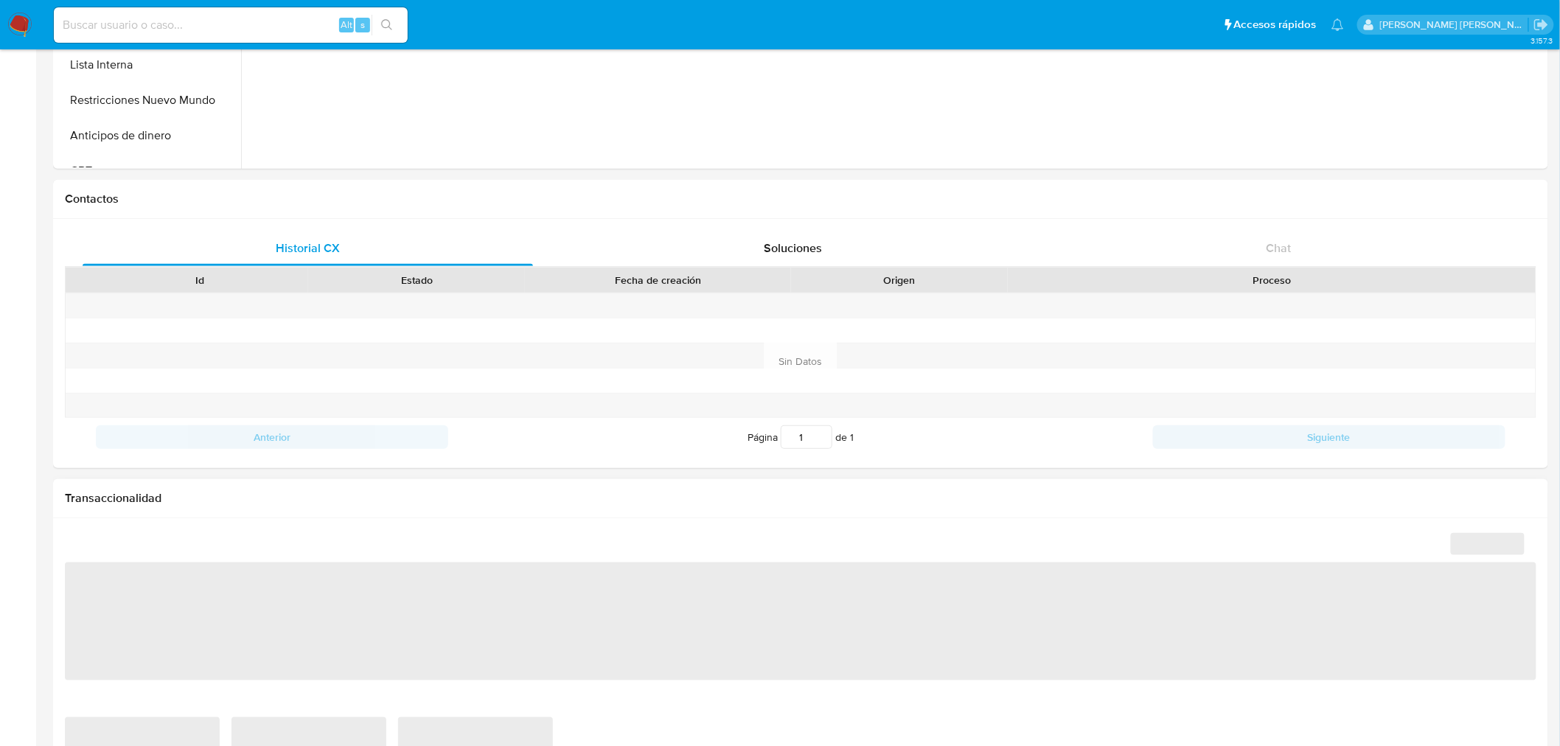
scroll to position [655, 0]
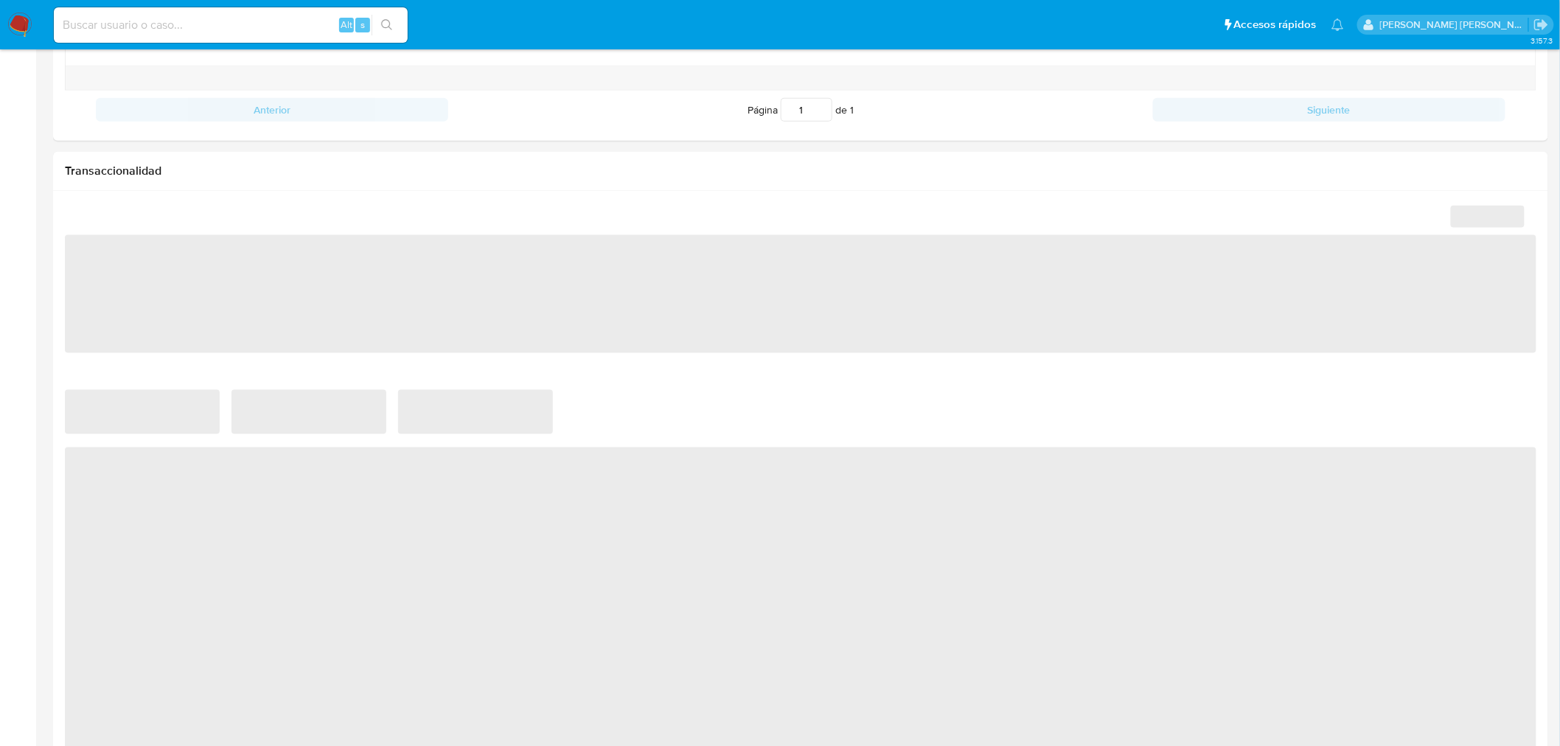
select select "10"
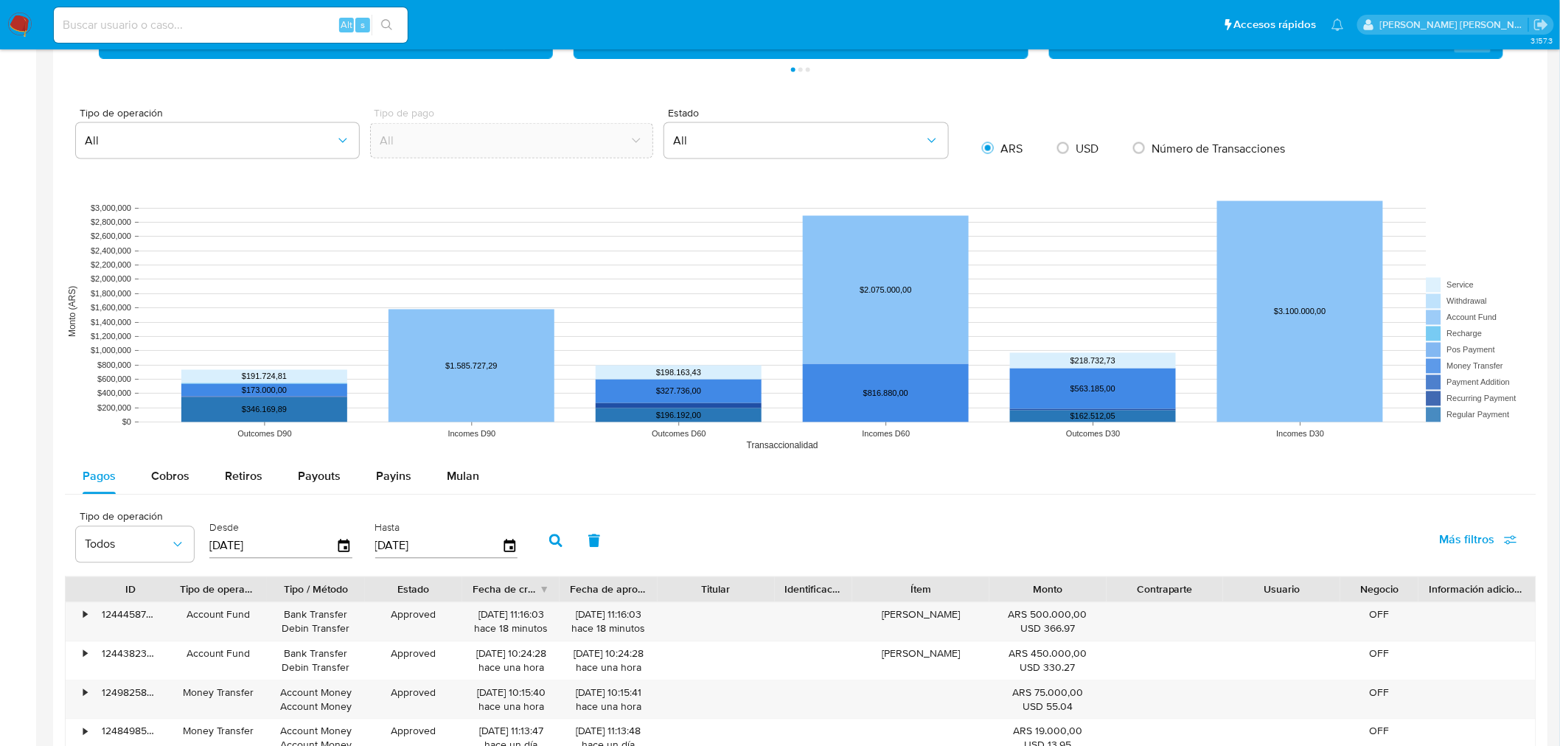
scroll to position [1064, 0]
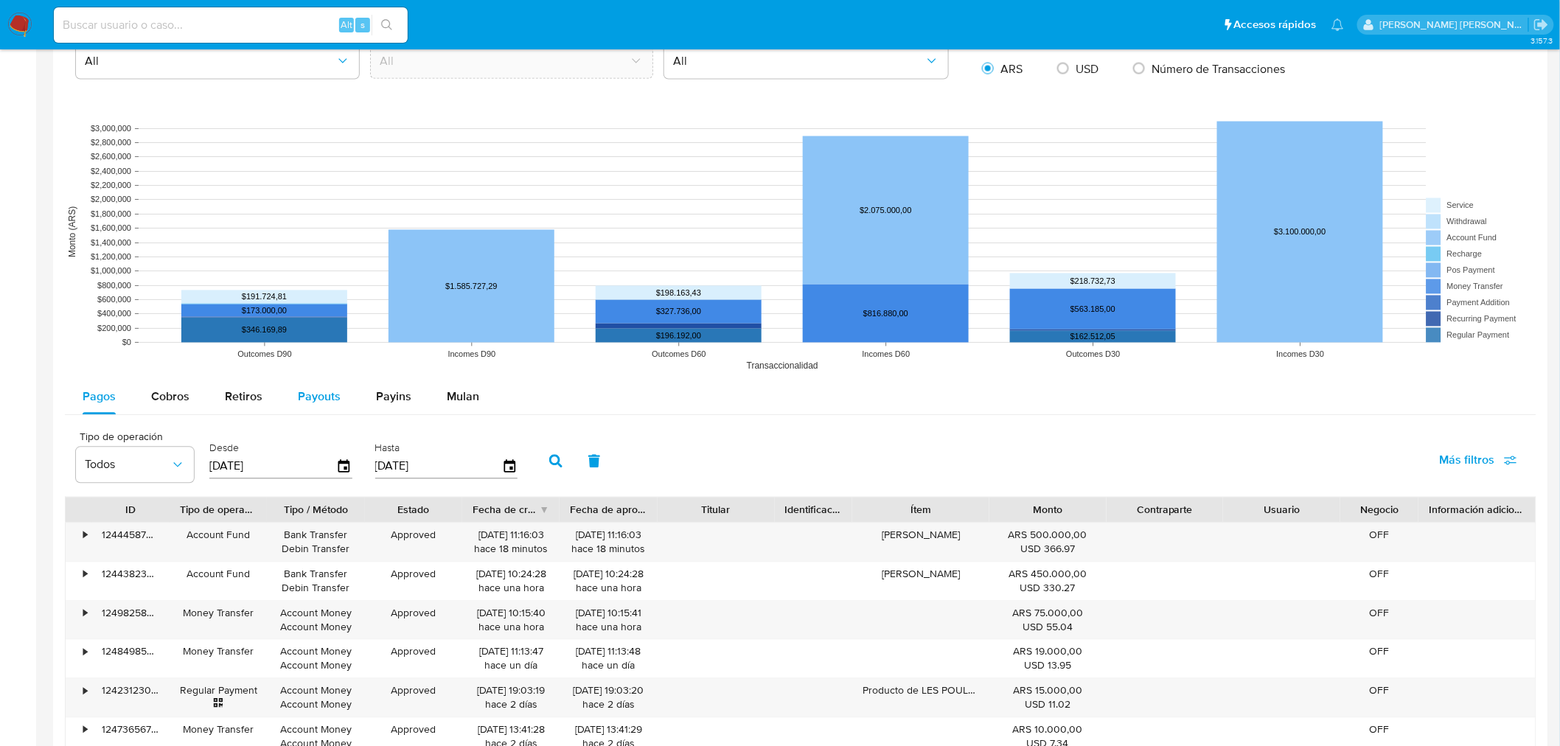
drag, startPoint x: 293, startPoint y: 403, endPoint x: 302, endPoint y: 411, distance: 11.5
click at [295, 404] on button "Payouts" at bounding box center [319, 397] width 78 height 35
select select "10"
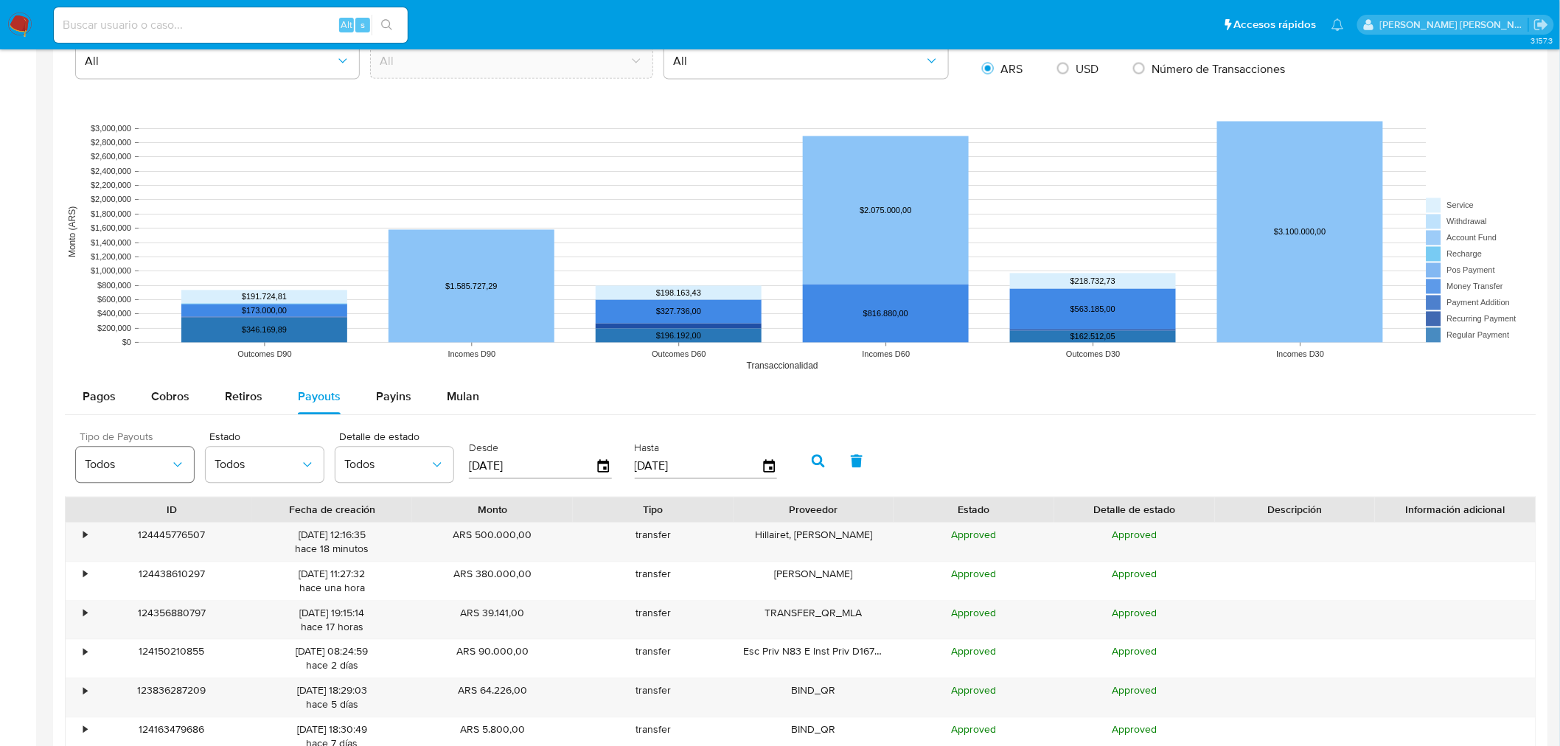
click at [159, 458] on span "Todos" at bounding box center [128, 465] width 86 height 15
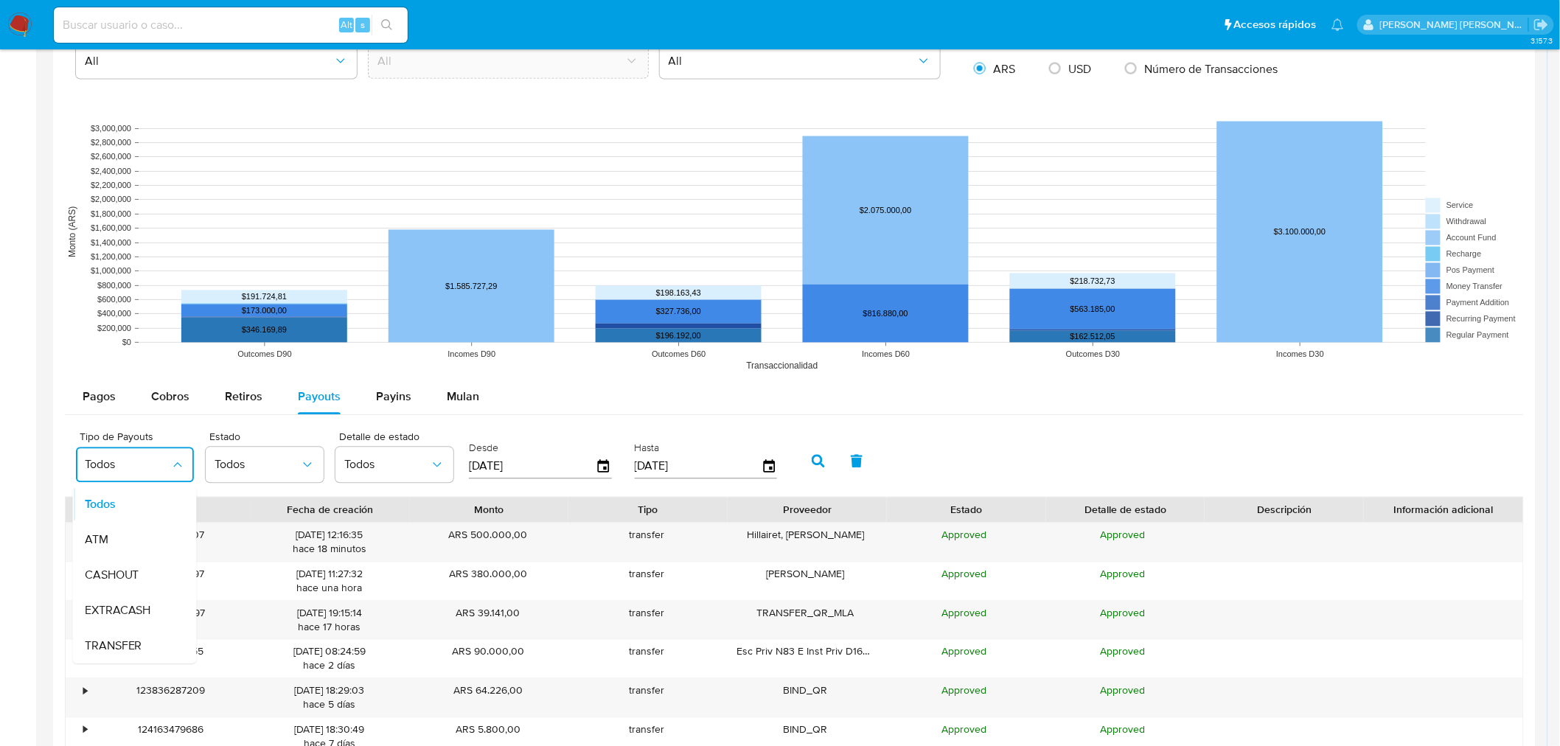
click at [1168, 444] on div "Tipo de Payouts Todos Todos ATM CASHOUT EXTRACASH TRANSFER Estado Todos Detalle…" at bounding box center [794, 460] width 1459 height 74
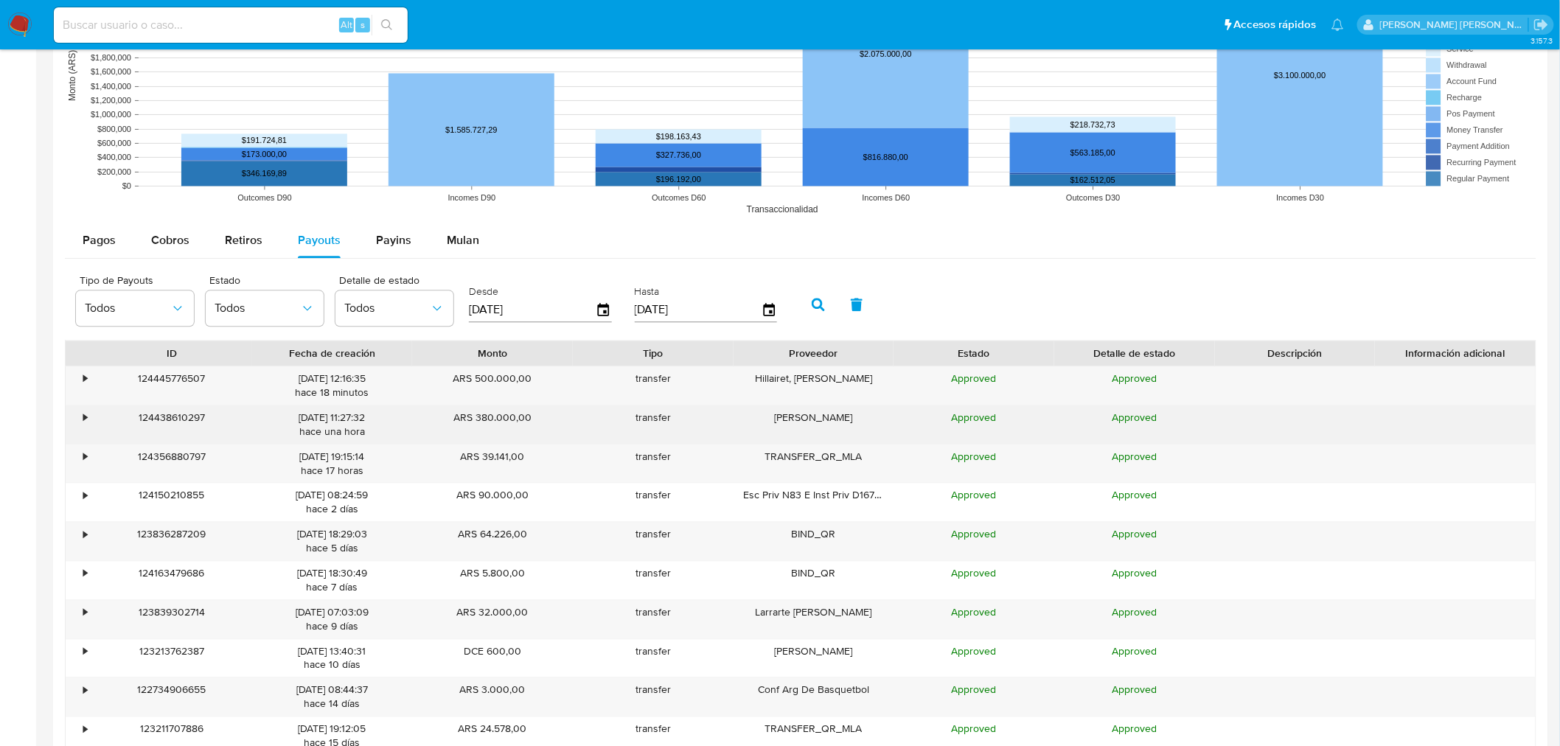
scroll to position [1228, 0]
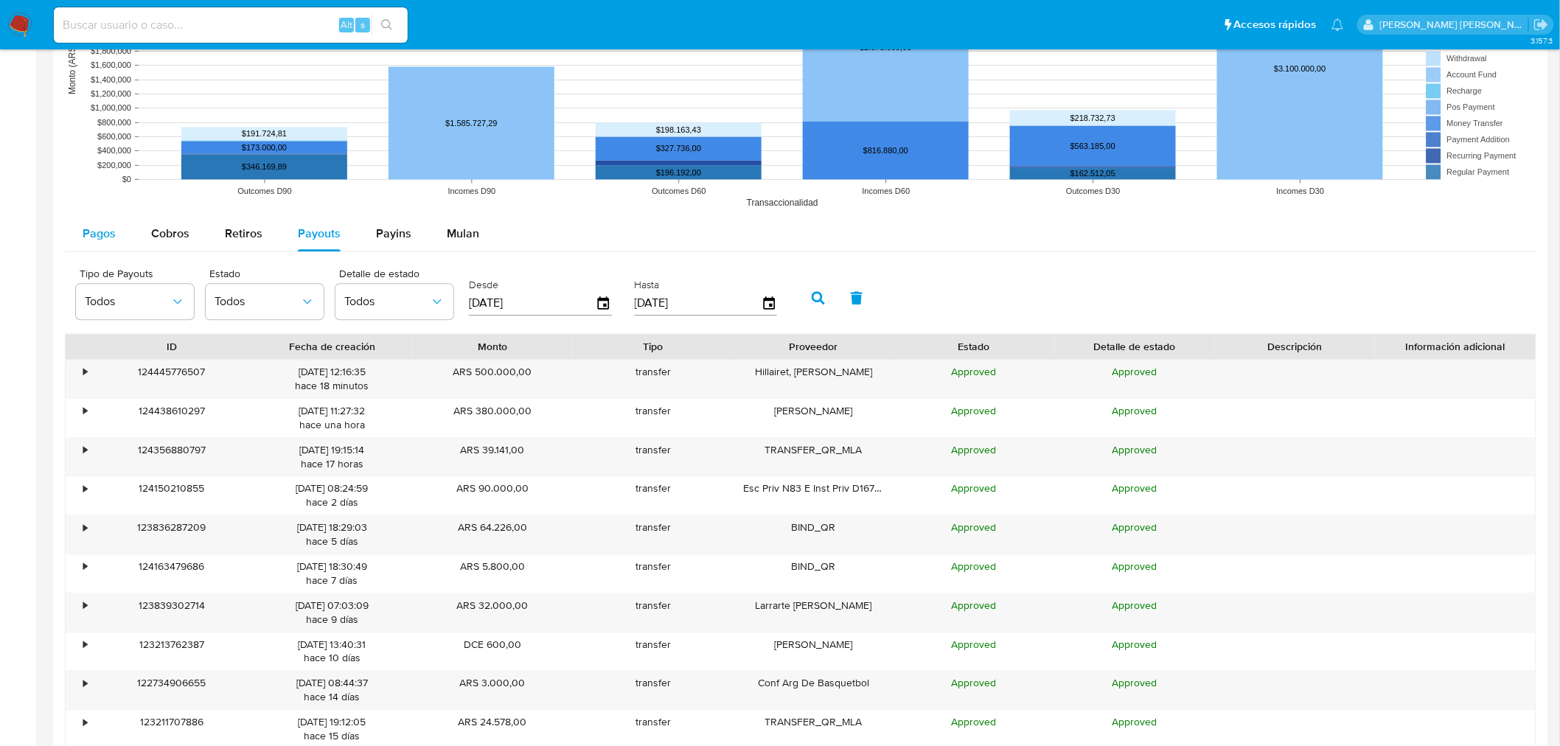
click at [107, 244] on div "Pagos" at bounding box center [99, 233] width 33 height 35
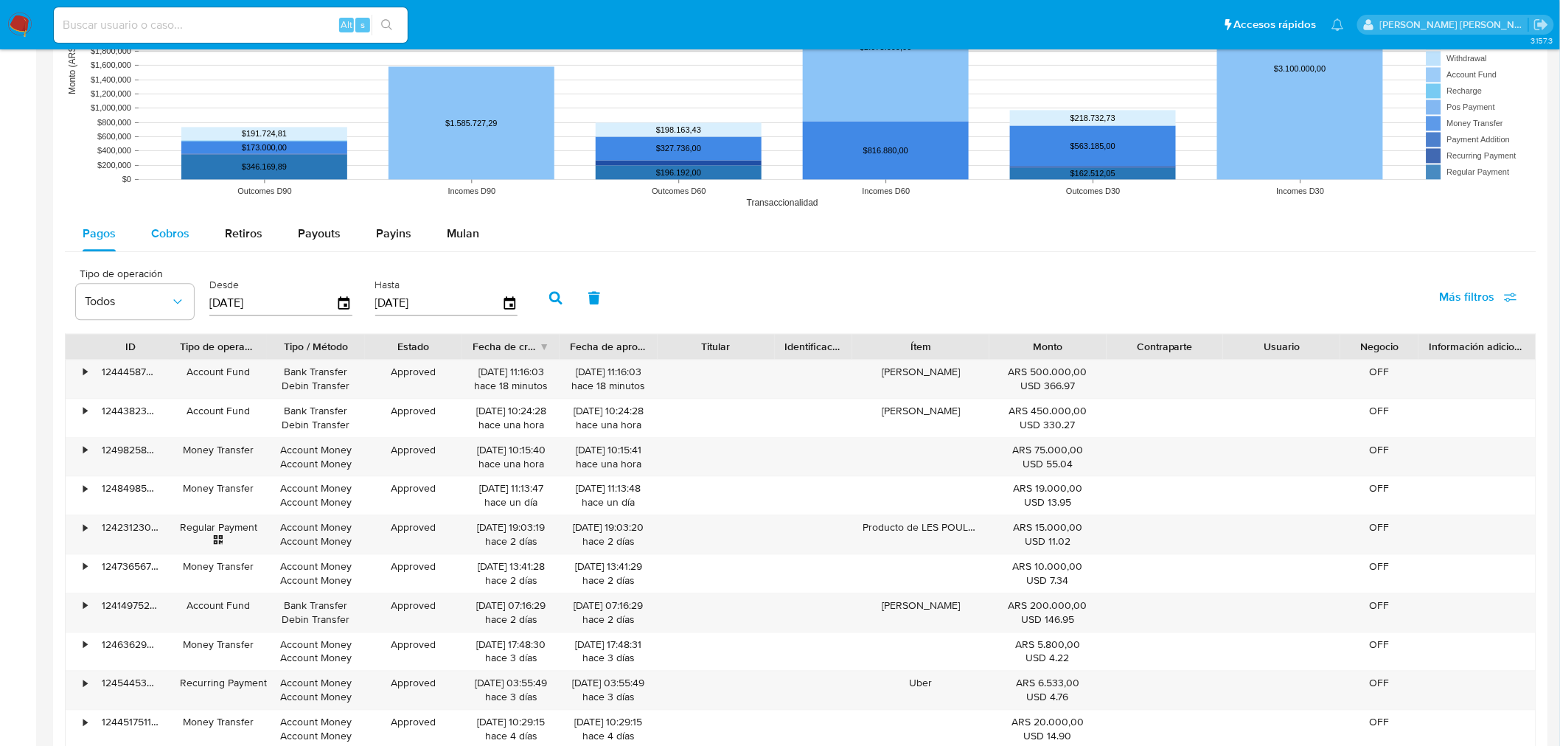
click at [167, 243] on div "Cobros" at bounding box center [170, 233] width 38 height 35
select select "10"
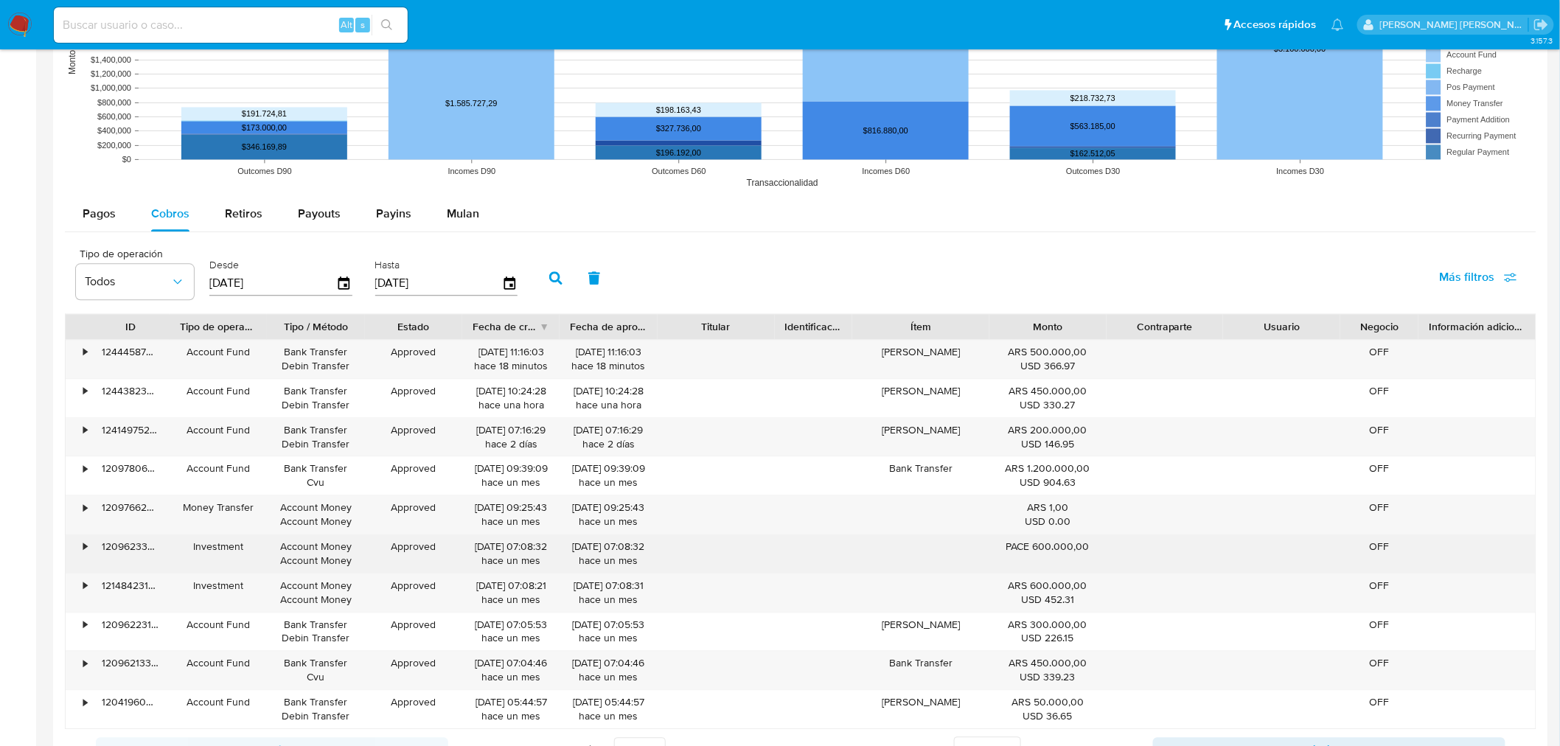
scroll to position [1310, 0]
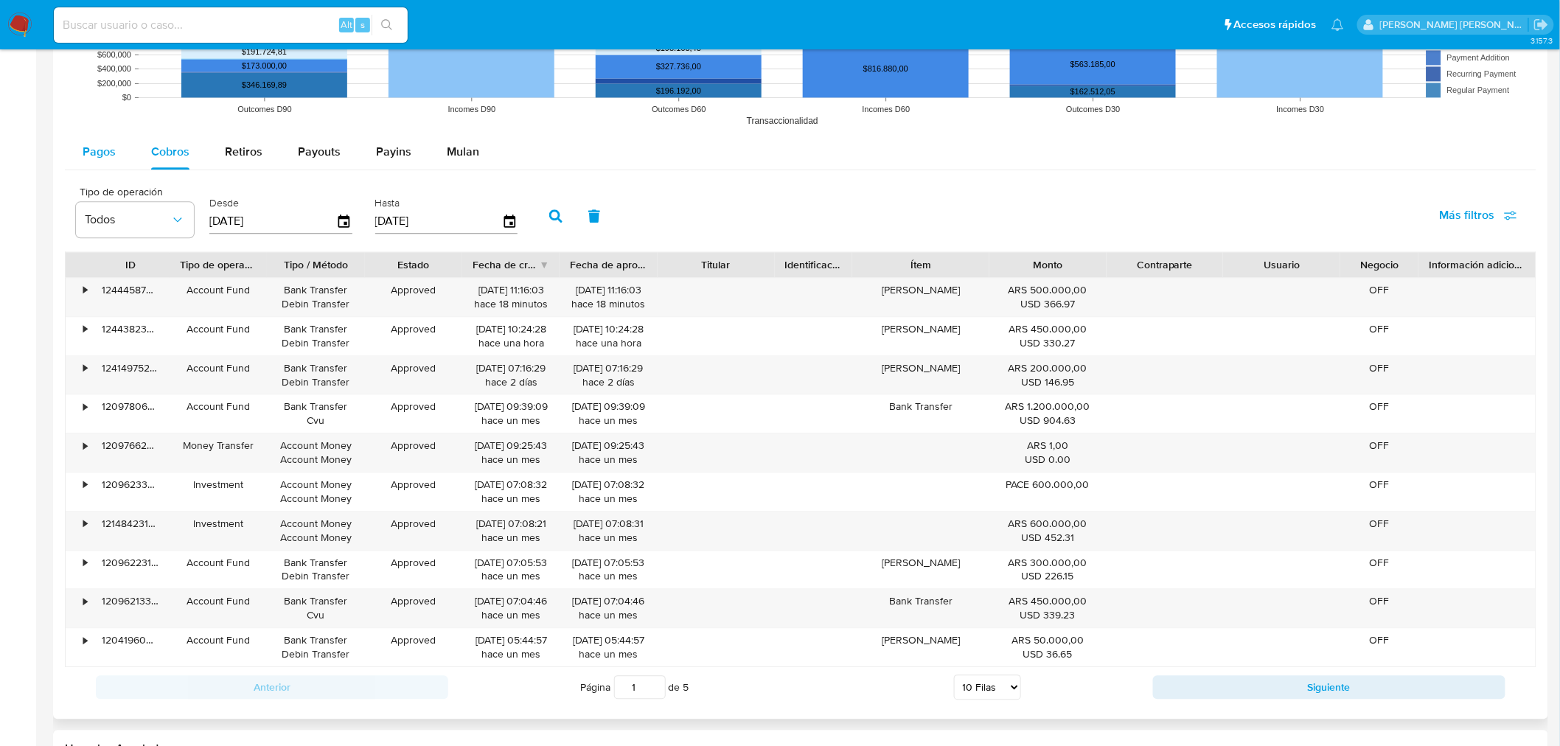
click at [122, 153] on button "Pagos" at bounding box center [99, 151] width 69 height 35
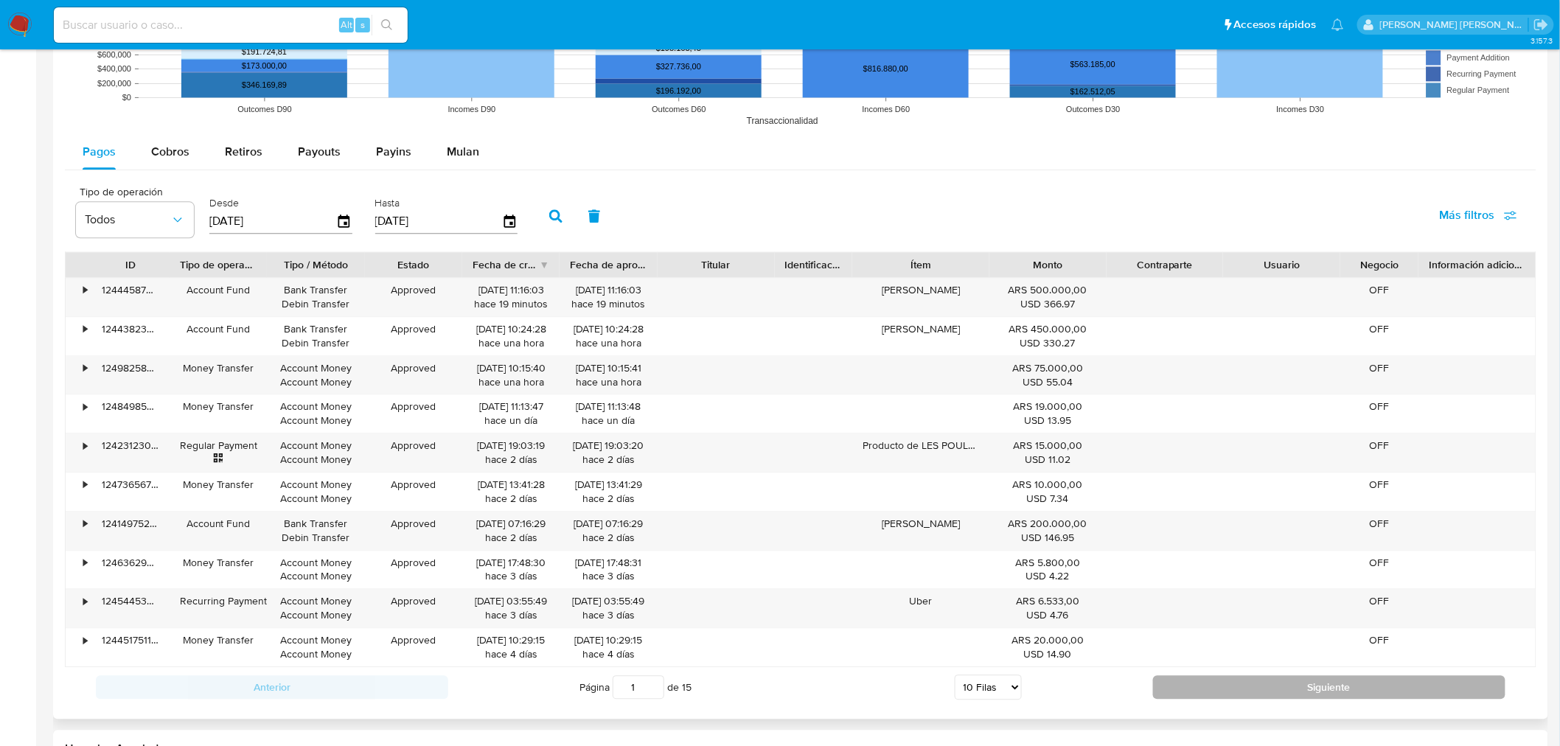
click at [1199, 691] on button "Siguiente" at bounding box center [1329, 687] width 352 height 24
type input "2"
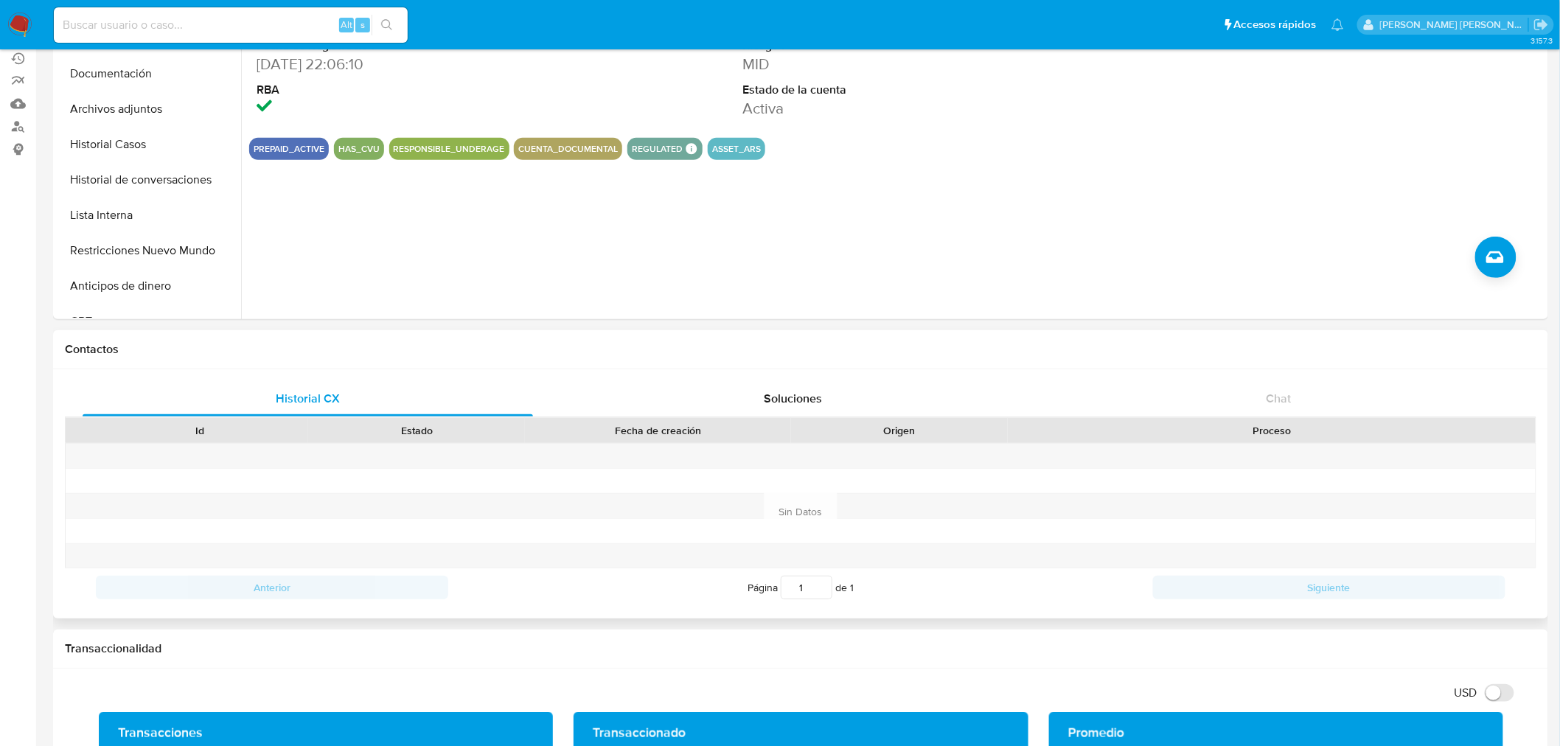
scroll to position [0, 0]
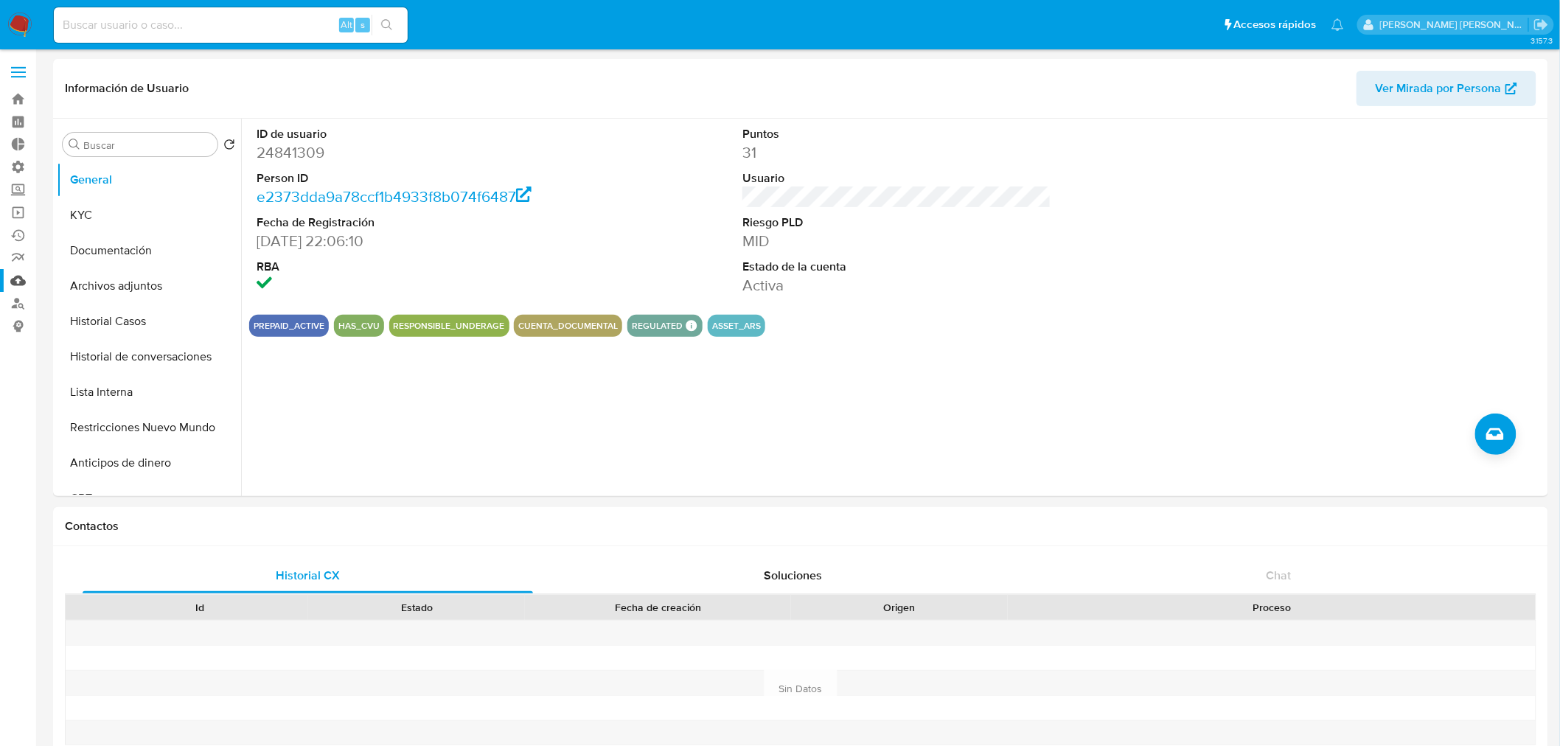
click at [13, 273] on link "Mulan" at bounding box center [87, 280] width 175 height 23
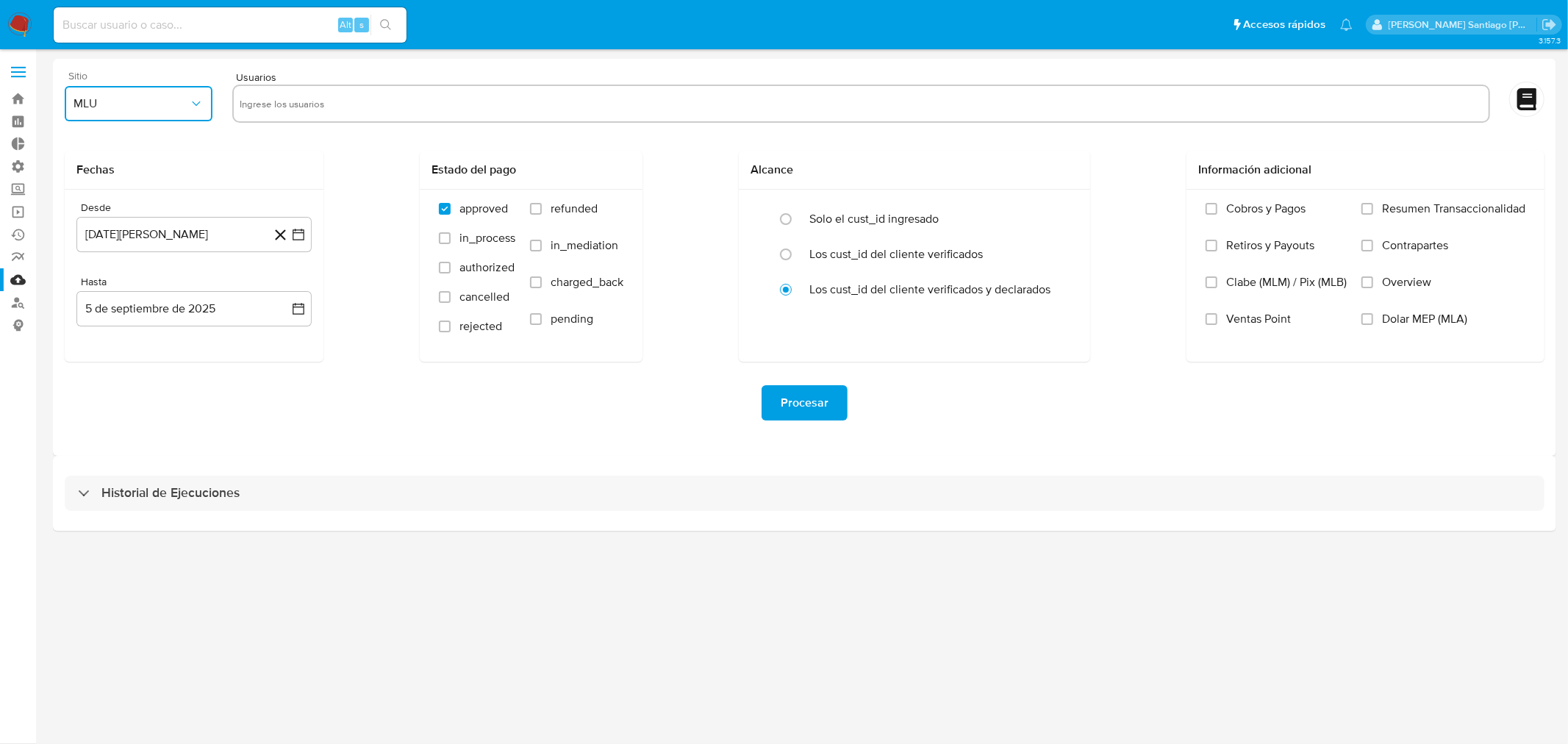
drag, startPoint x: 163, startPoint y: 107, endPoint x: 167, endPoint y: 122, distance: 15.5
click at [163, 106] on span "MLU" at bounding box center [132, 104] width 116 height 15
drag, startPoint x: 130, startPoint y: 144, endPoint x: 170, endPoint y: 131, distance: 42.1
click at [136, 142] on div "MLA" at bounding box center [135, 143] width 122 height 35
click at [276, 100] on input "text" at bounding box center [861, 104] width 1243 height 24
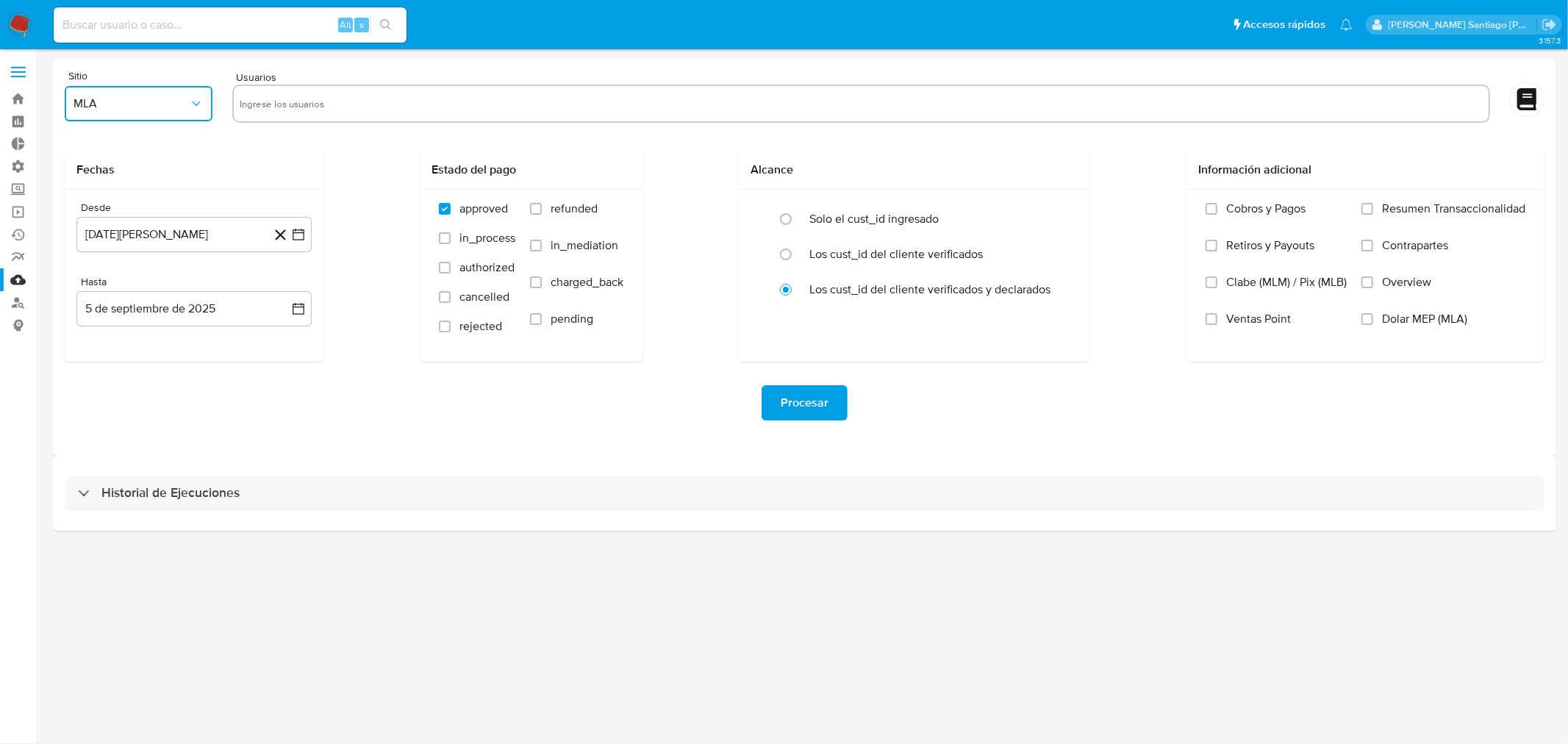
type input "1118855589"
click at [237, 236] on button "5 [PERSON_NAME] de 2024" at bounding box center [195, 233] width 235 height 35
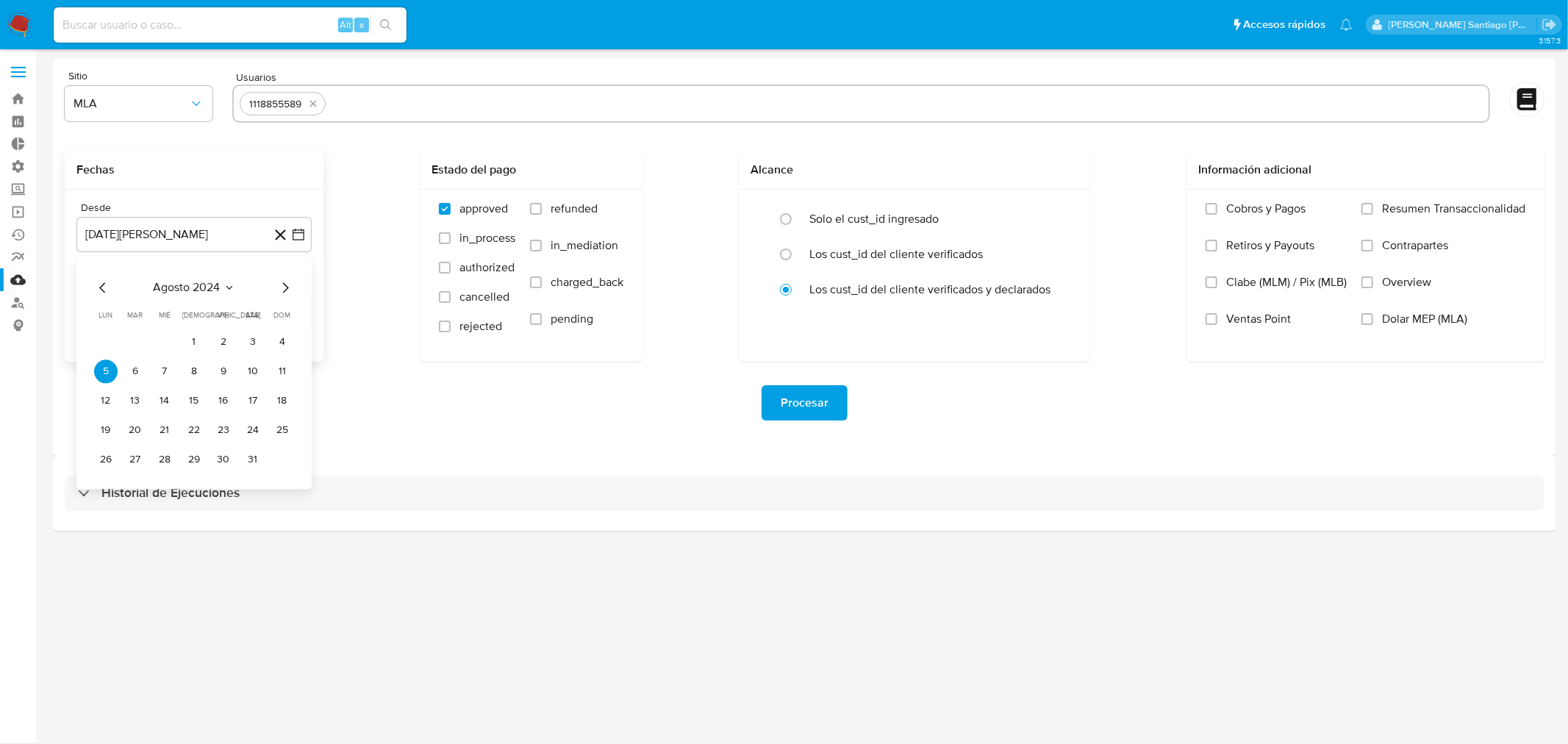
click at [282, 302] on div "agosto 2024 agosto 2024 lun lunes mar martes mié miércoles jue jueves vie viern…" at bounding box center [194, 374] width 199 height 192
click at [203, 282] on span "agosto 2024" at bounding box center [187, 287] width 67 height 15
click at [279, 283] on icon "Año siguiente" at bounding box center [282, 287] width 18 height 18
click at [247, 435] on button "sep" at bounding box center [255, 424] width 41 height 24
click at [216, 346] on button "5" at bounding box center [223, 342] width 24 height 24
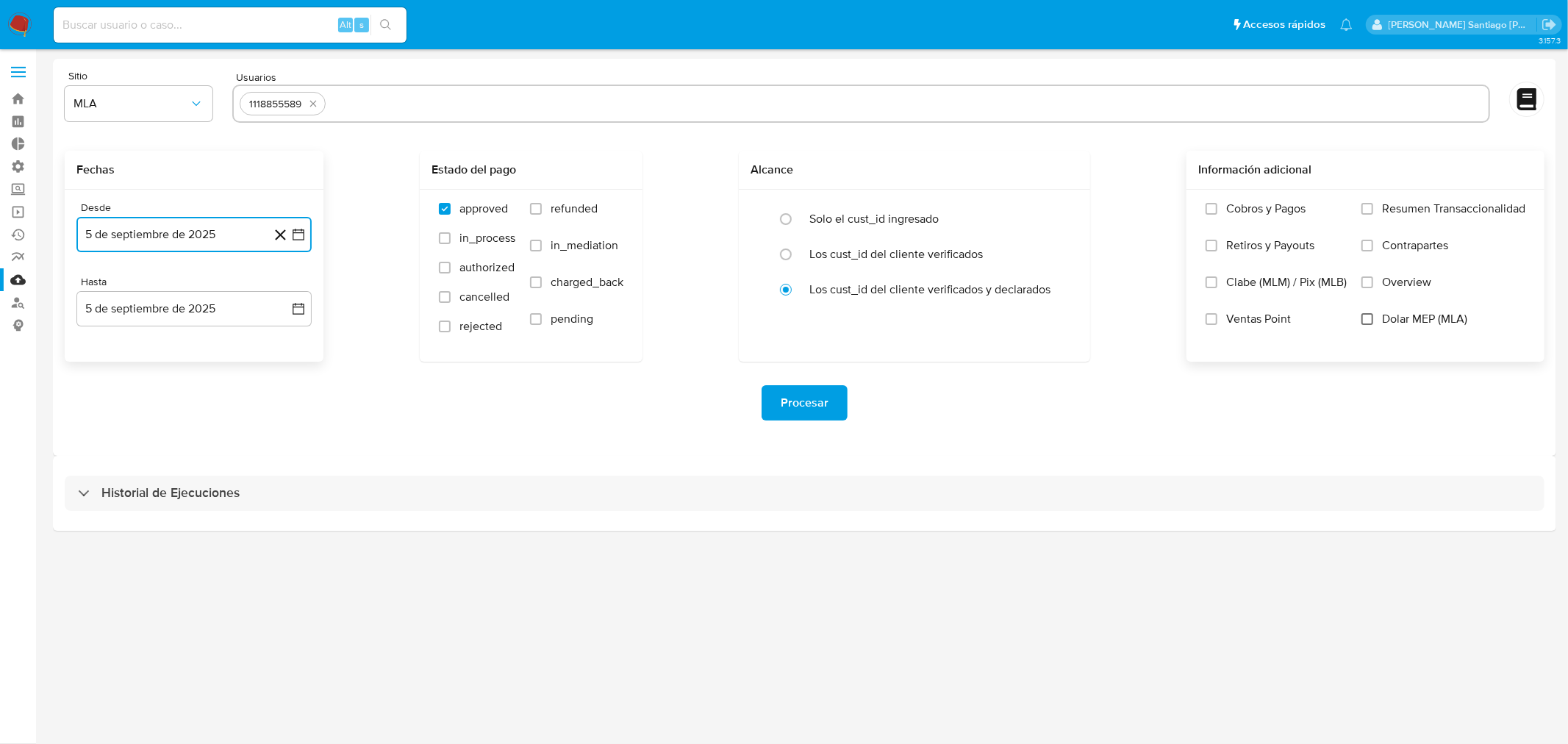
click at [1367, 319] on input "Dolar MEP (MLA)" at bounding box center [1368, 319] width 12 height 12
click at [814, 401] on span "Procesar" at bounding box center [805, 403] width 48 height 32
drag, startPoint x: 153, startPoint y: 105, endPoint x: 158, endPoint y: 119, distance: 14.9
click at [153, 106] on span "MLU" at bounding box center [132, 104] width 116 height 15
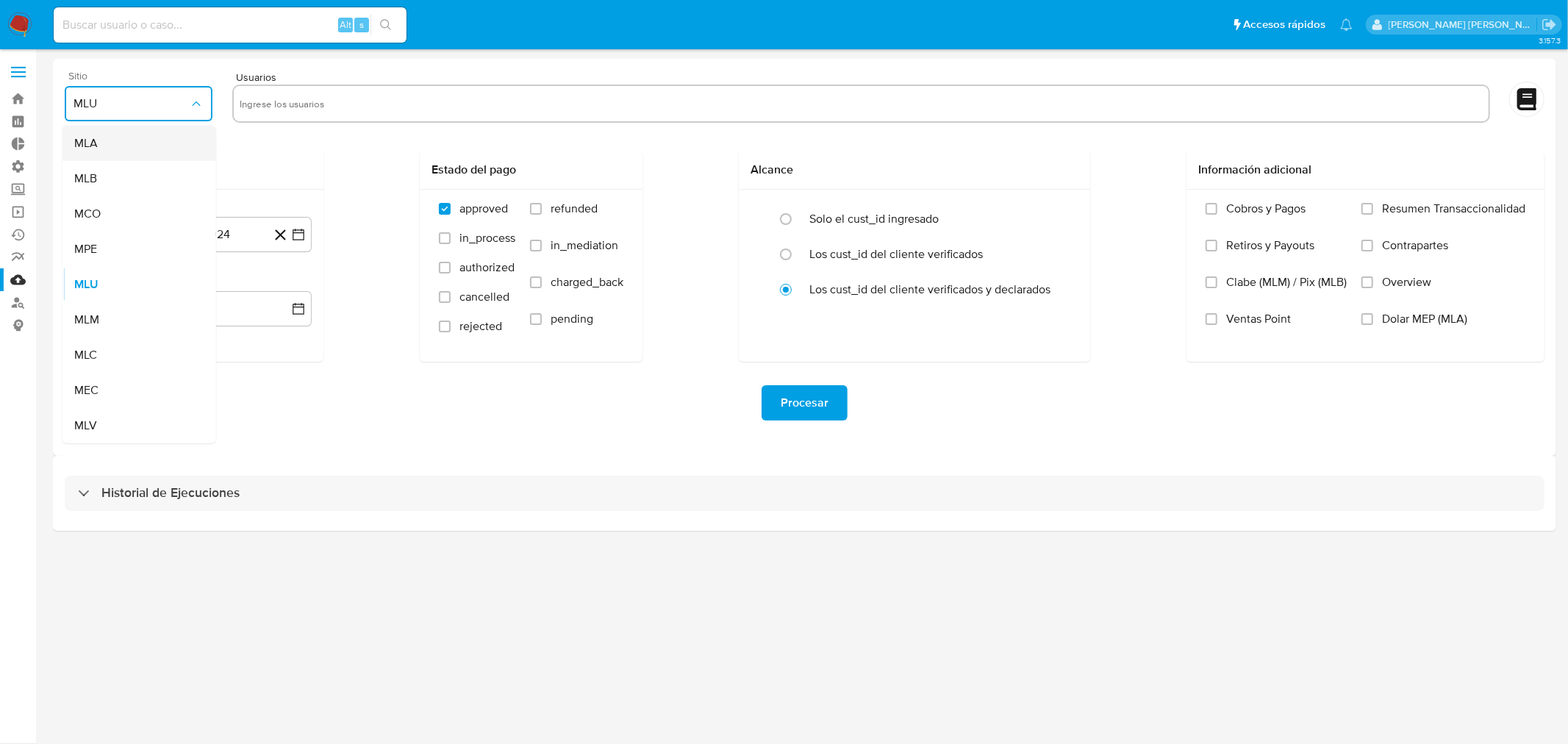
click at [137, 142] on div "MLA" at bounding box center [135, 143] width 122 height 35
click at [320, 101] on input "text" at bounding box center [861, 104] width 1243 height 24
type input "24841309"
click at [202, 233] on button "5 [PERSON_NAME] de 2024" at bounding box center [195, 233] width 235 height 35
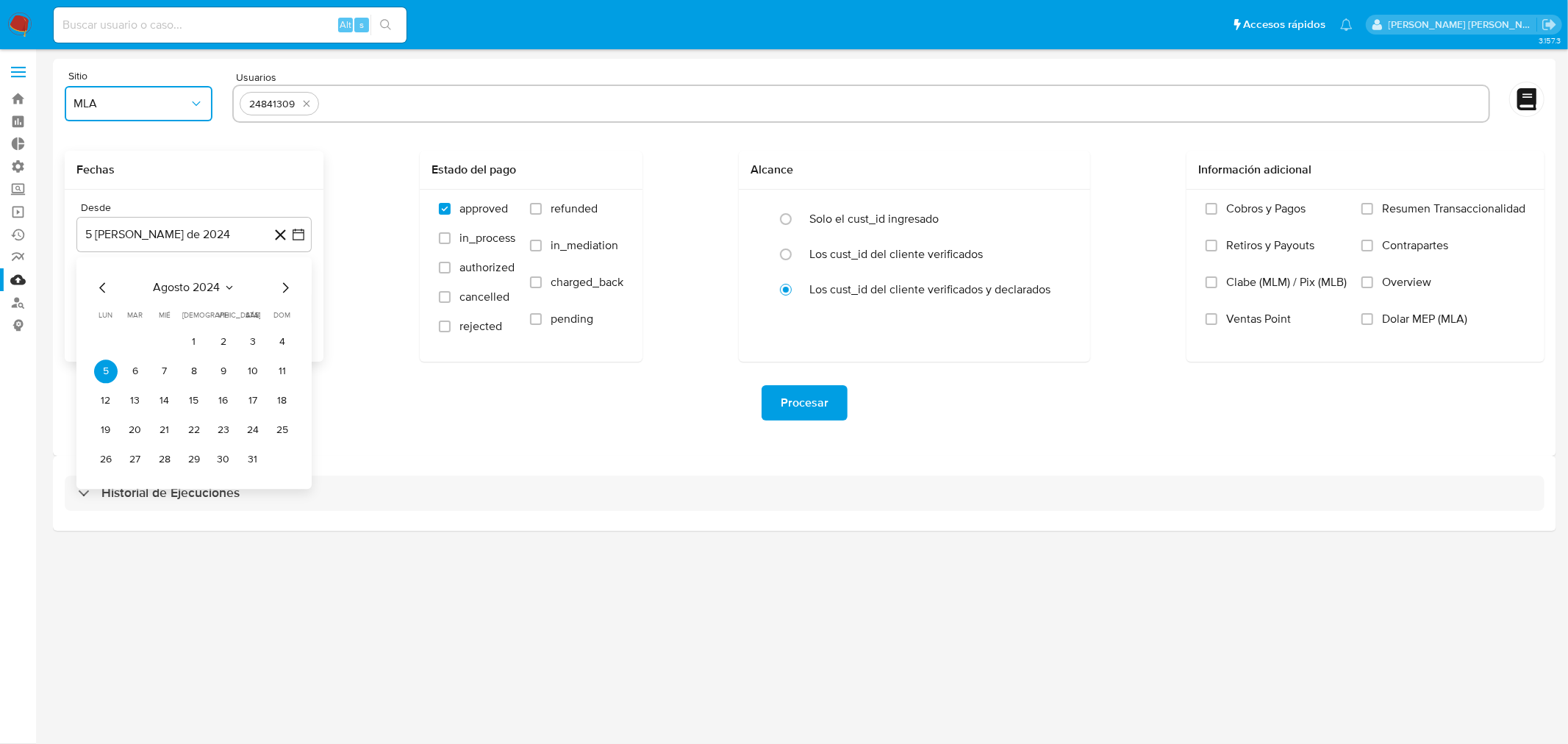
click at [290, 282] on icon "Mes siguiente" at bounding box center [285, 287] width 18 height 18
click at [240, 290] on icon "Seleccionar mes y año" at bounding box center [240, 287] width 12 height 12
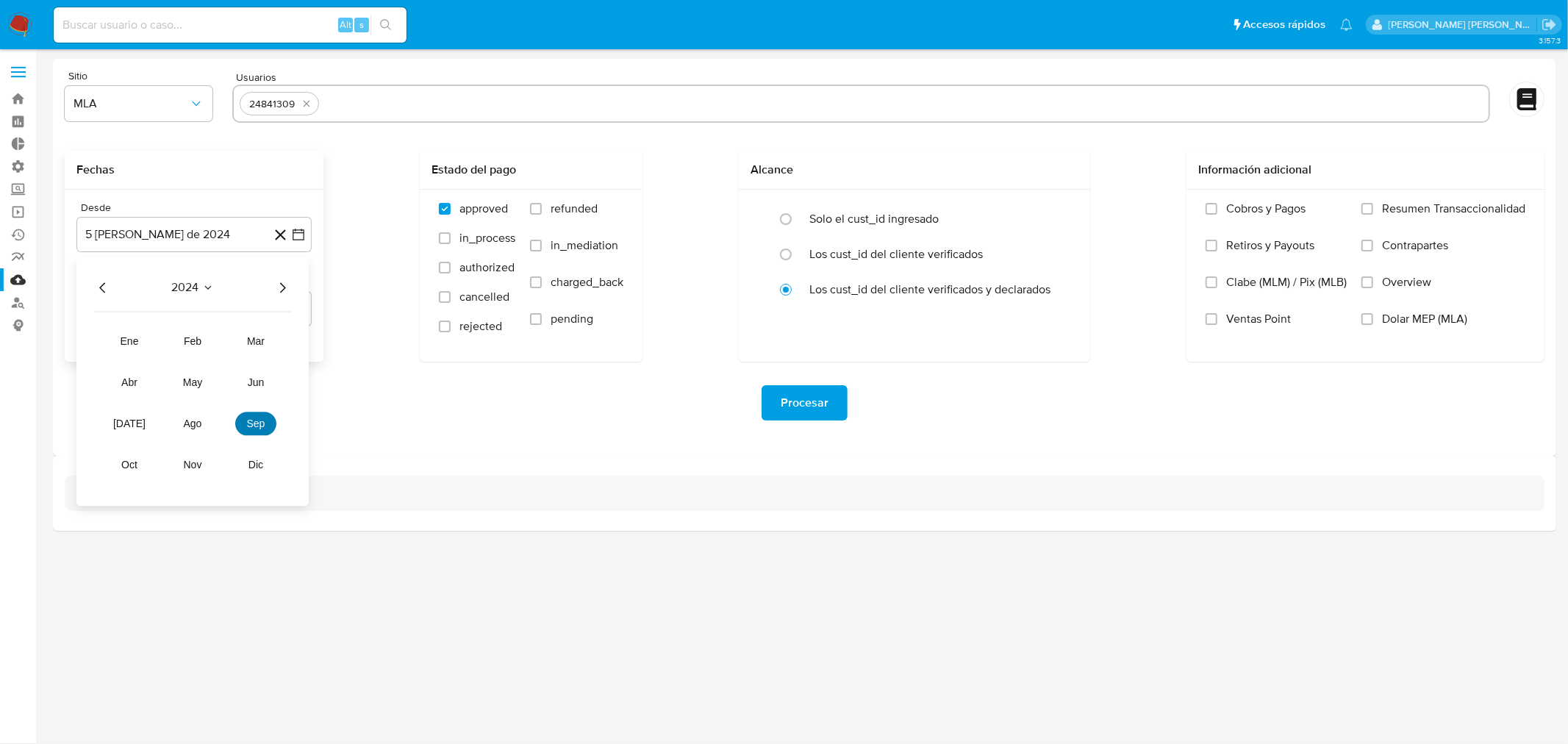
click at [254, 420] on span "sep" at bounding box center [256, 424] width 18 height 12
click at [239, 287] on icon "Seleccionar mes y año" at bounding box center [240, 287] width 12 height 12
drag, startPoint x: 284, startPoint y: 284, endPoint x: 281, endPoint y: 294, distance: 10.4
click at [283, 284] on icon "Año siguiente" at bounding box center [282, 287] width 18 height 18
click at [240, 425] on button "sep" at bounding box center [255, 424] width 41 height 24
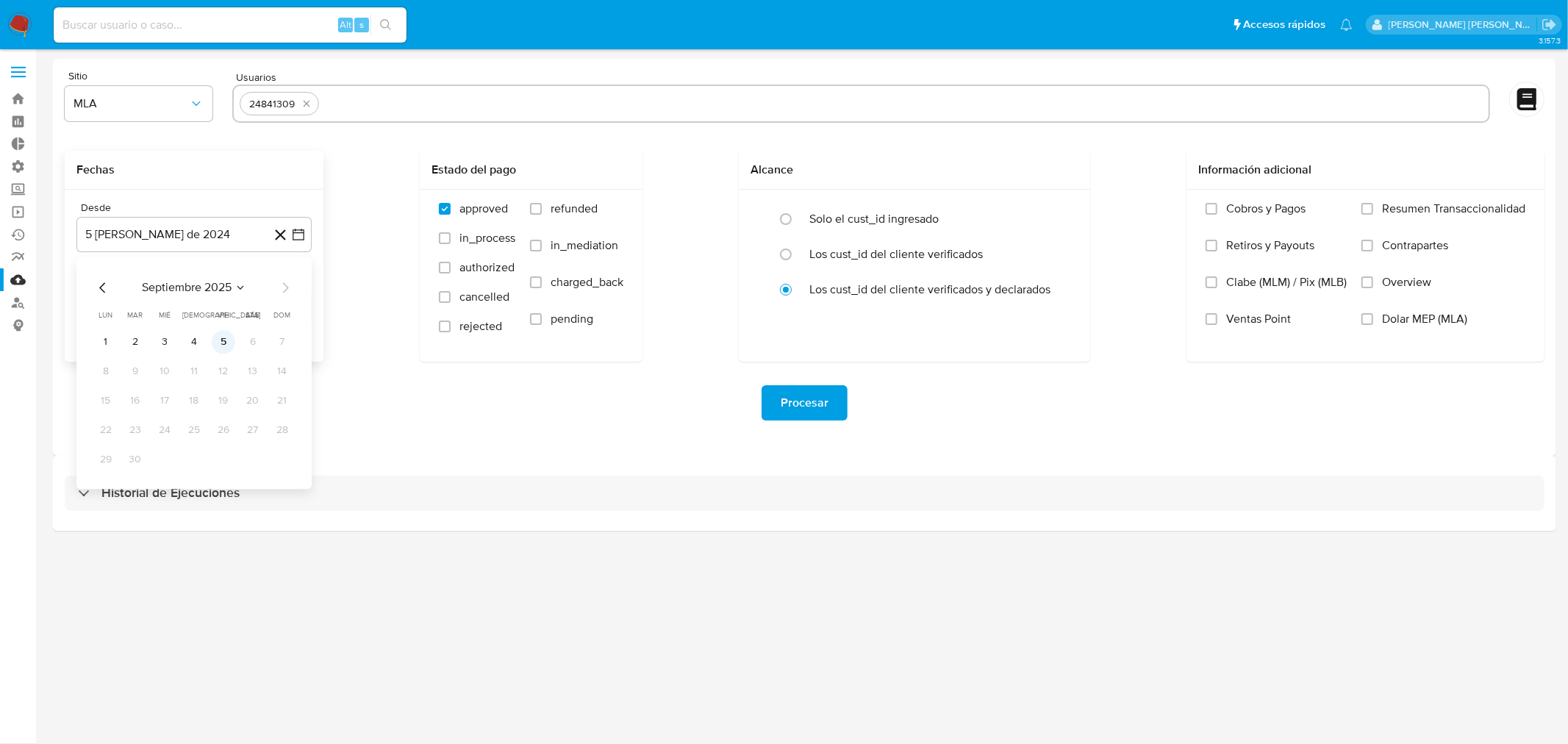
click at [220, 345] on button "5" at bounding box center [223, 342] width 24 height 24
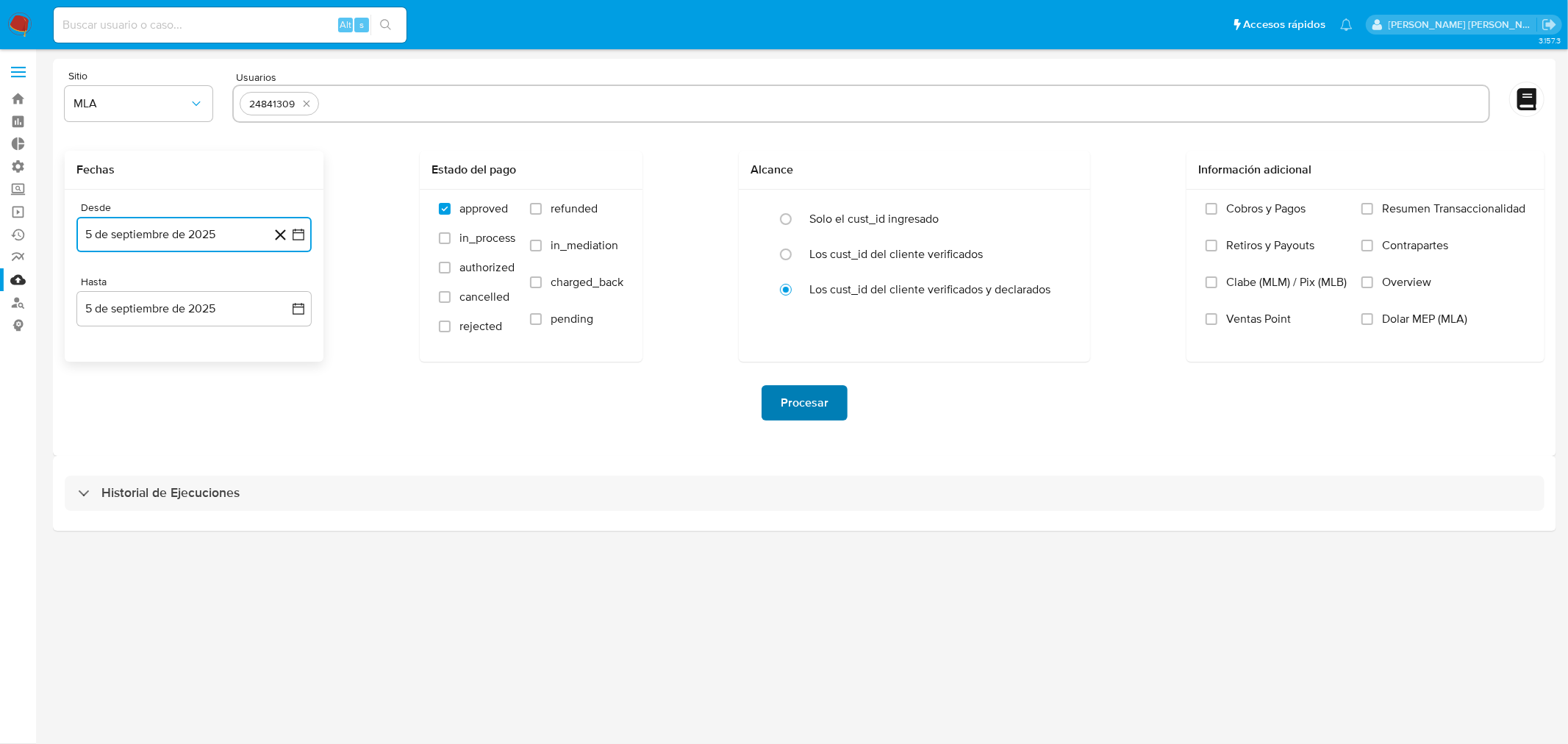
click at [793, 401] on span "Procesar" at bounding box center [805, 403] width 48 height 32
